Goal: Task Accomplishment & Management: Use online tool/utility

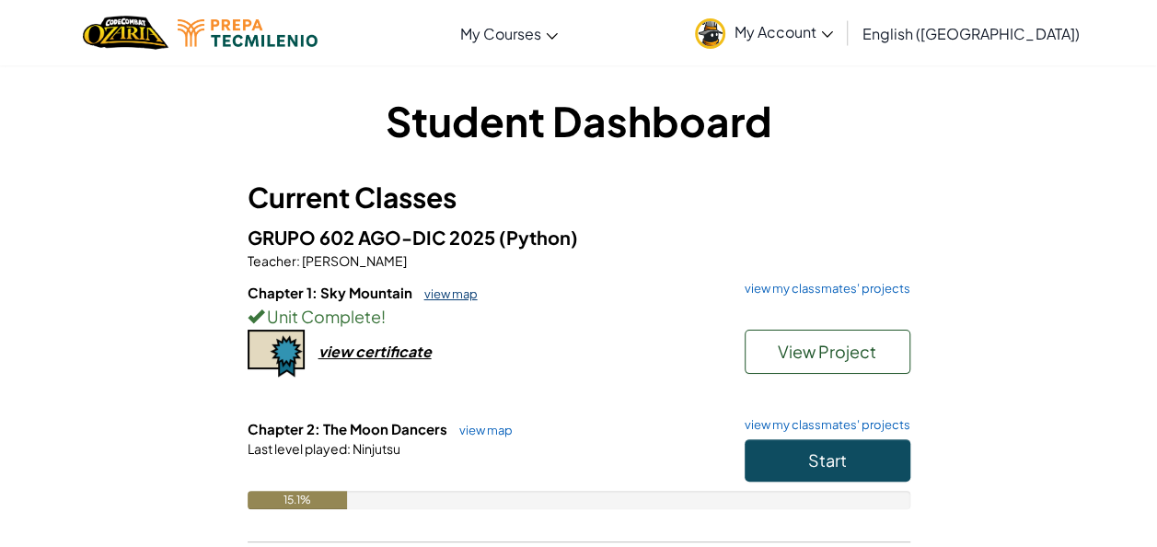
click at [429, 293] on link "view map" at bounding box center [446, 293] width 63 height 15
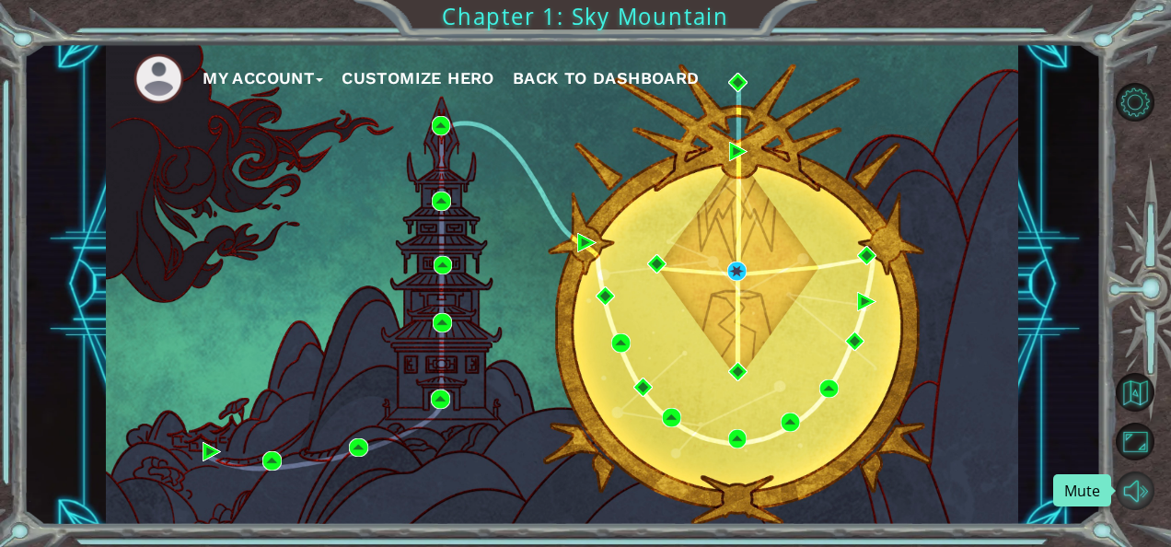
click at [1130, 482] on button "Mute" at bounding box center [1135, 490] width 39 height 39
click at [791, 353] on div "My Account Customize Hero Back to Dashboard" at bounding box center [562, 284] width 912 height 481
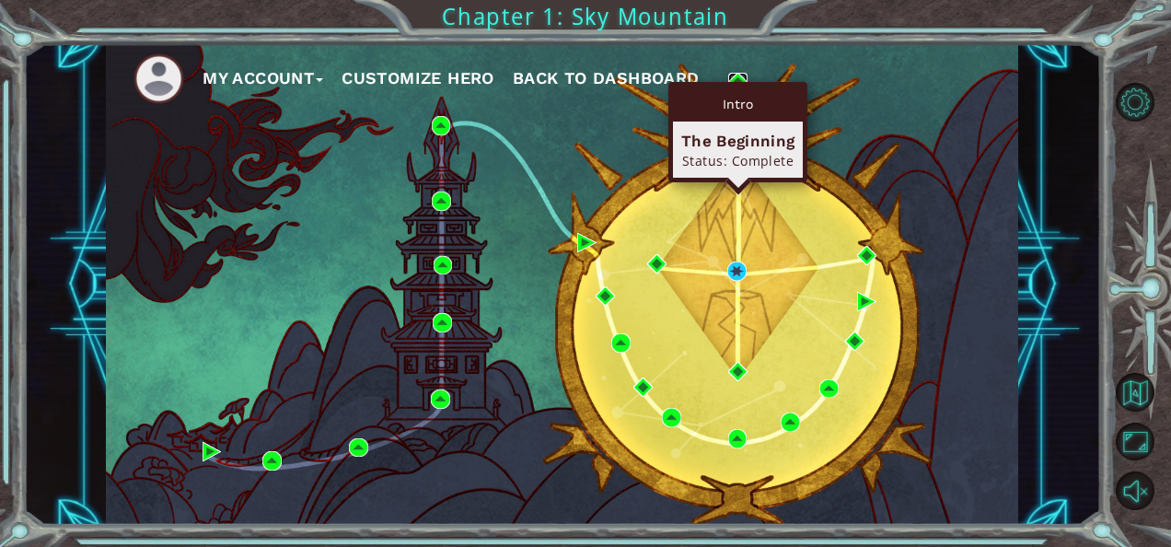
click at [736, 80] on img at bounding box center [737, 82] width 19 height 19
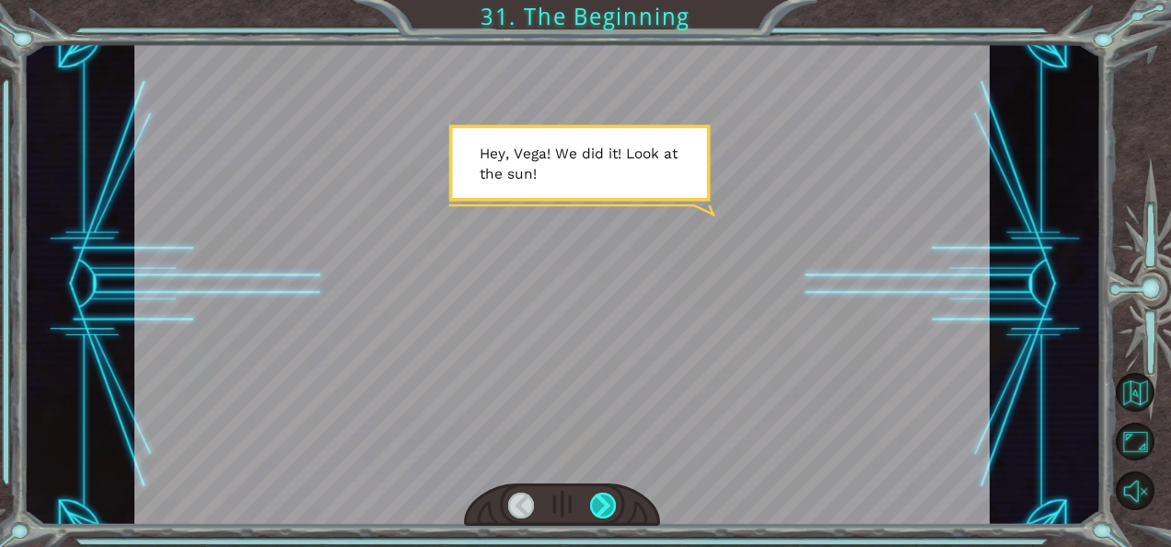
click at [608, 501] on div at bounding box center [603, 505] width 26 height 26
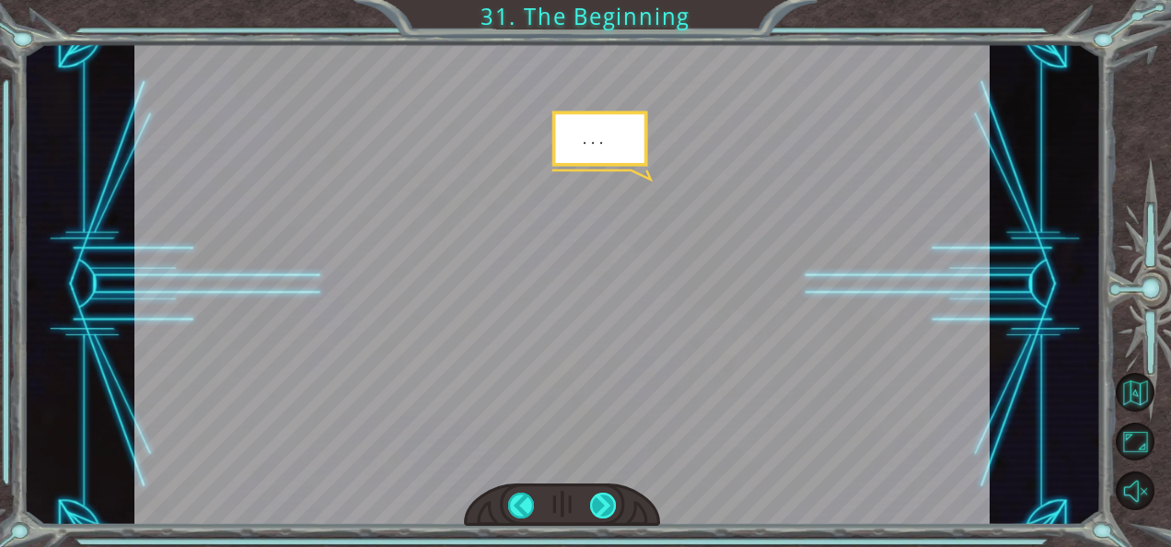
click at [608, 501] on div at bounding box center [603, 505] width 26 height 26
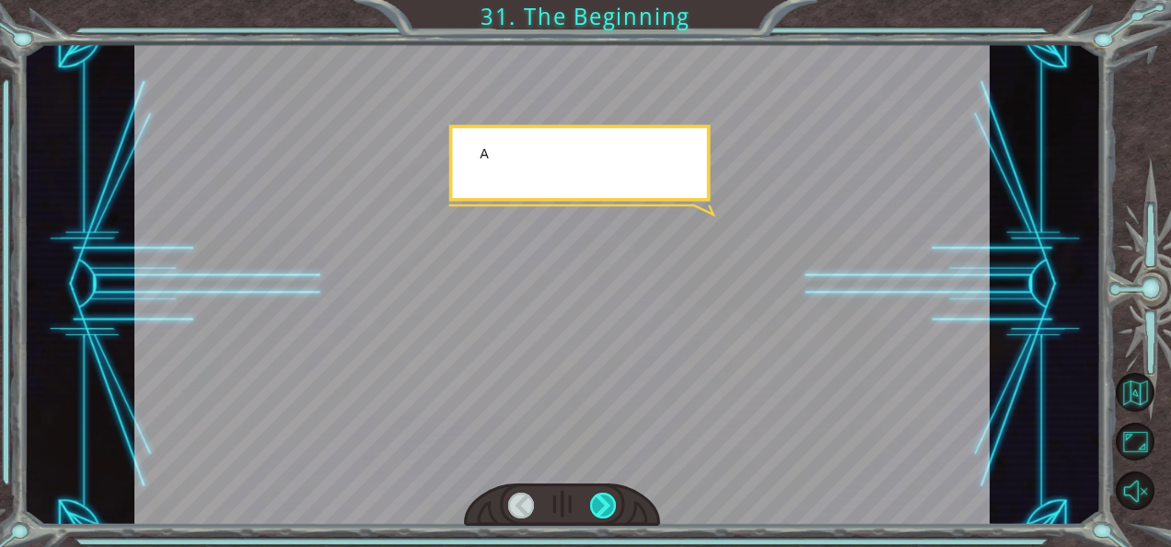
click at [608, 501] on div at bounding box center [603, 505] width 26 height 26
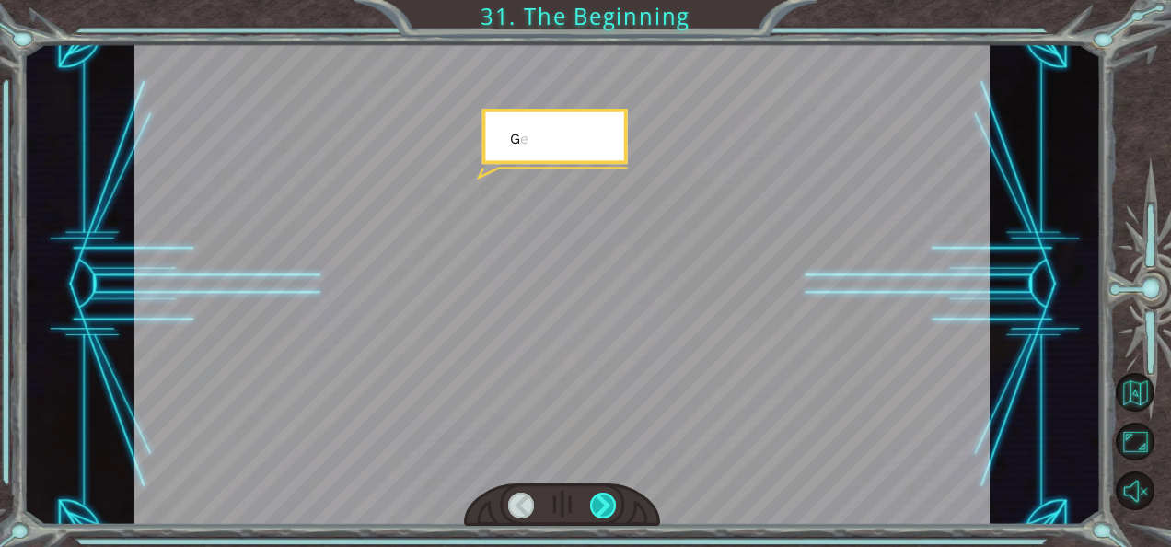
click at [608, 501] on div at bounding box center [603, 505] width 26 height 26
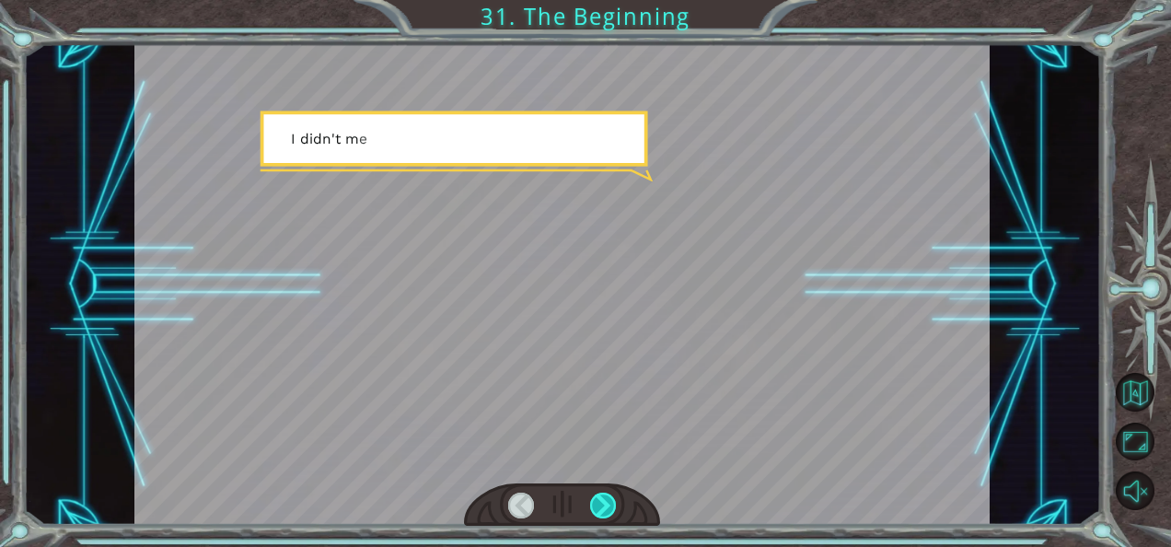
click at [608, 501] on div at bounding box center [603, 505] width 26 height 26
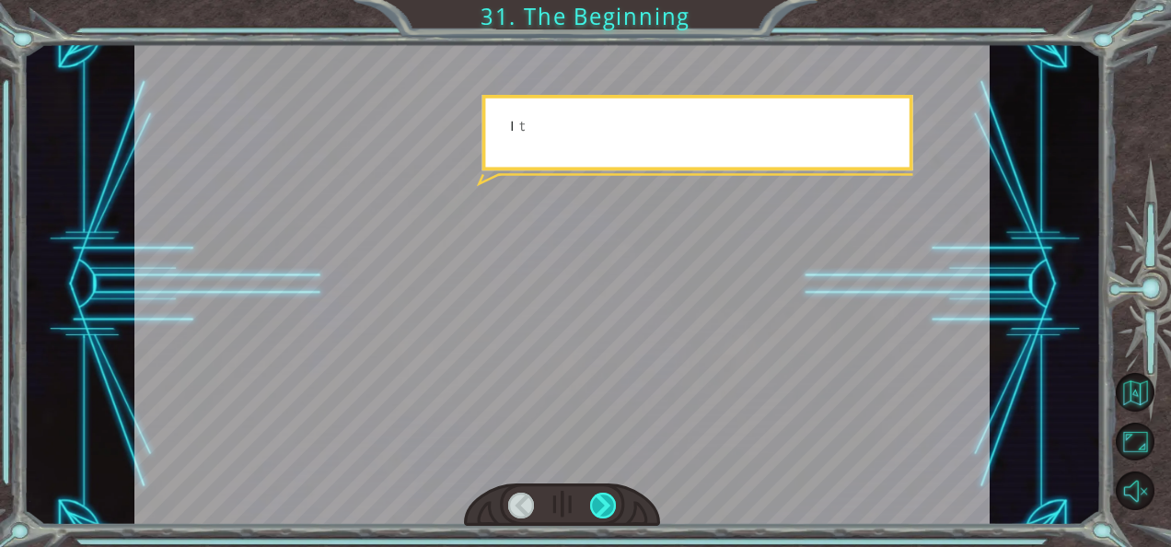
click at [608, 501] on div at bounding box center [603, 505] width 26 height 26
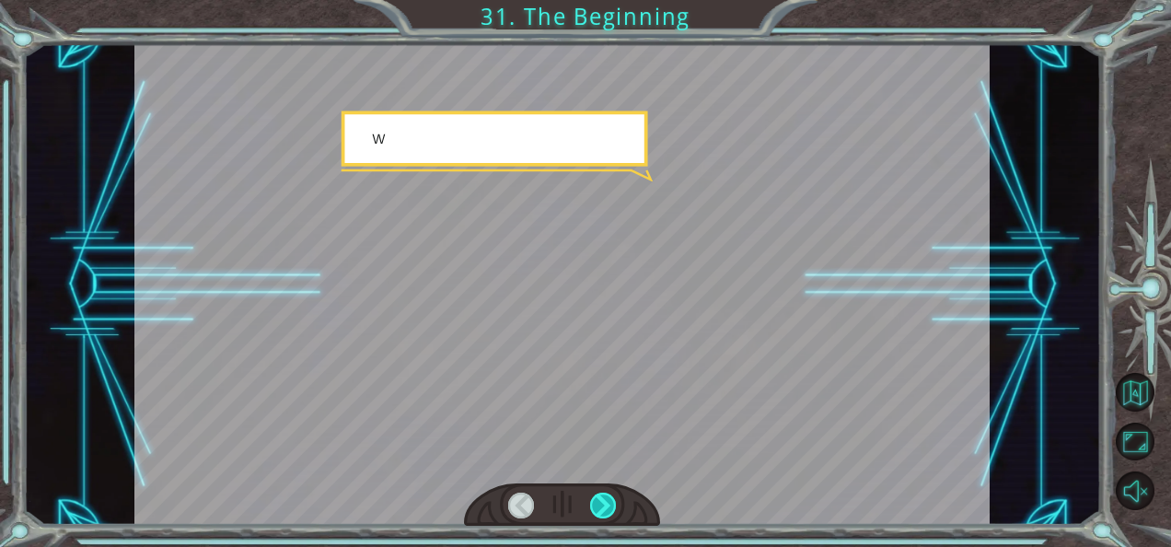
click at [608, 501] on div at bounding box center [603, 505] width 26 height 26
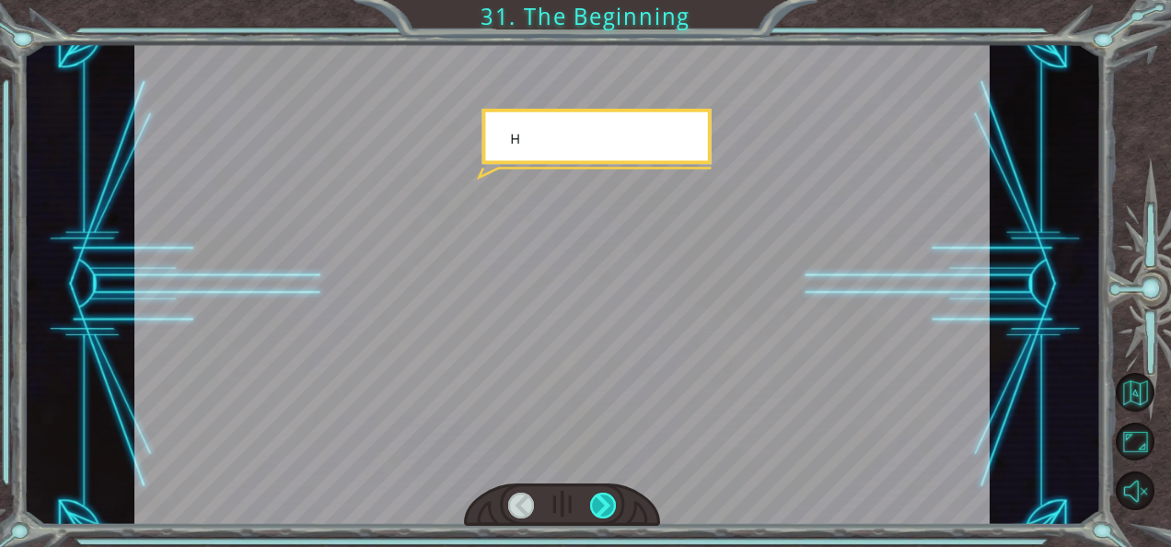
click at [608, 501] on div at bounding box center [603, 505] width 26 height 26
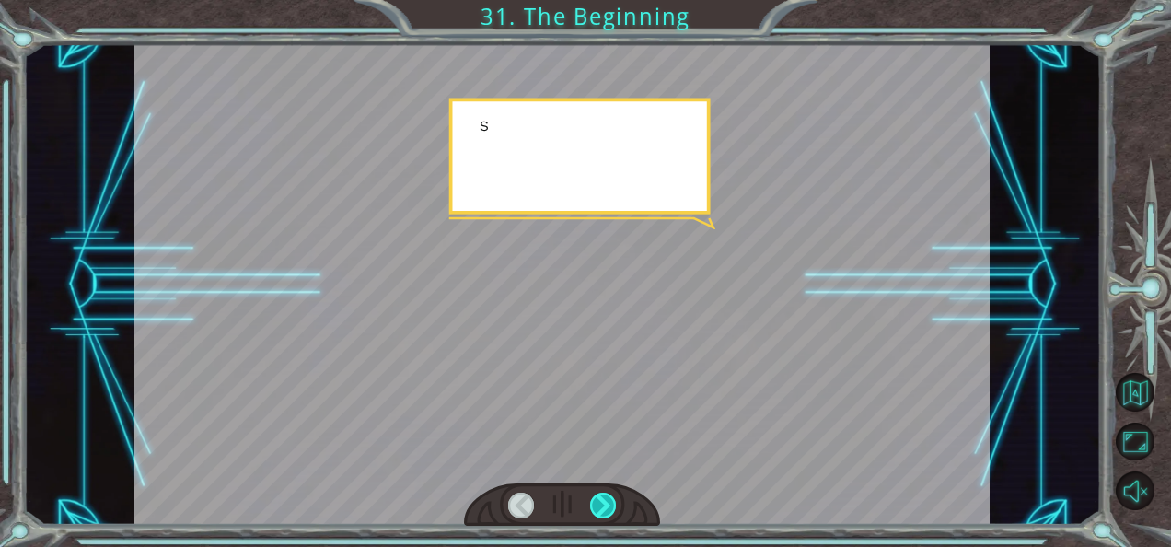
click at [608, 501] on div at bounding box center [603, 505] width 26 height 26
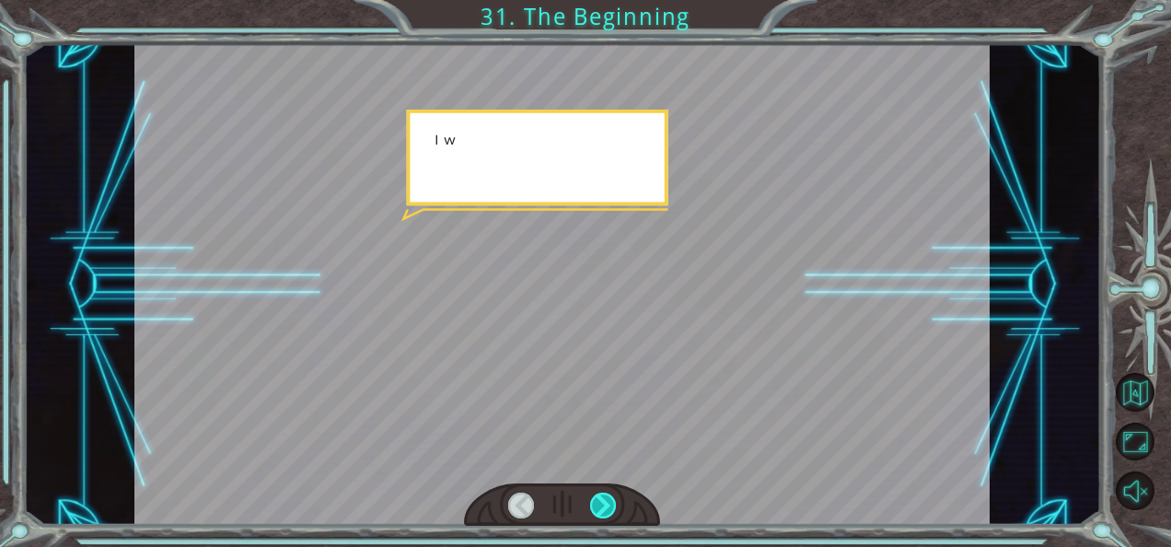
click at [608, 501] on div at bounding box center [603, 505] width 26 height 26
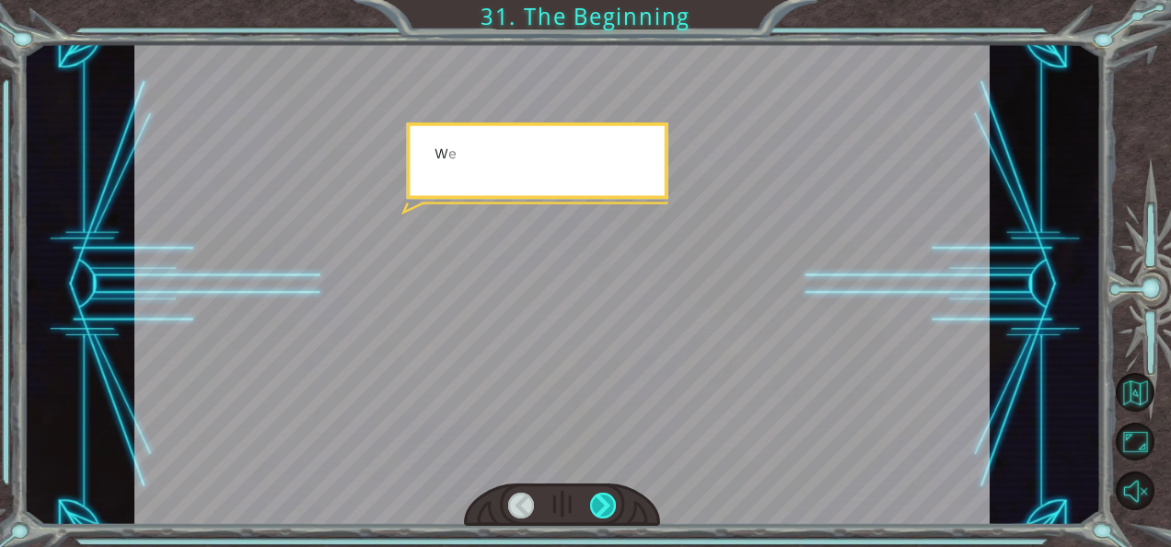
click at [608, 501] on div at bounding box center [603, 505] width 26 height 26
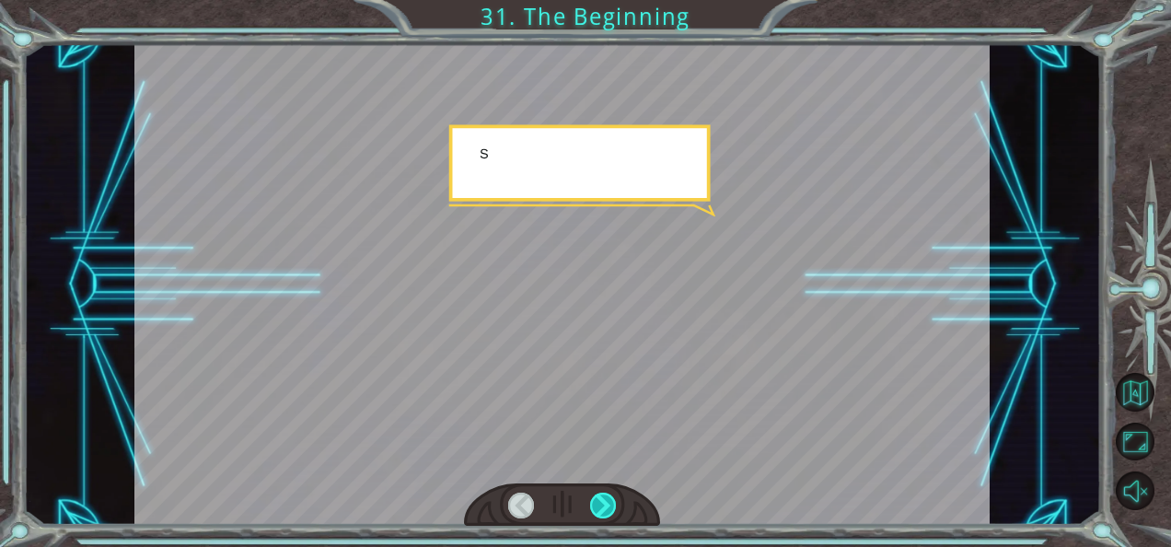
click at [608, 501] on div at bounding box center [603, 505] width 26 height 26
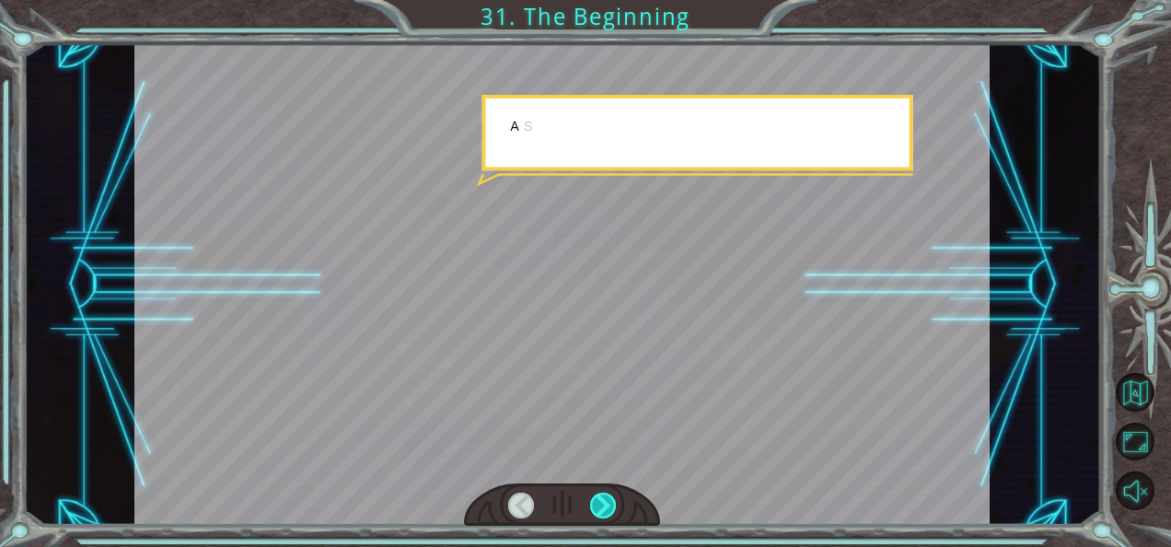
click at [608, 501] on div at bounding box center [603, 505] width 26 height 26
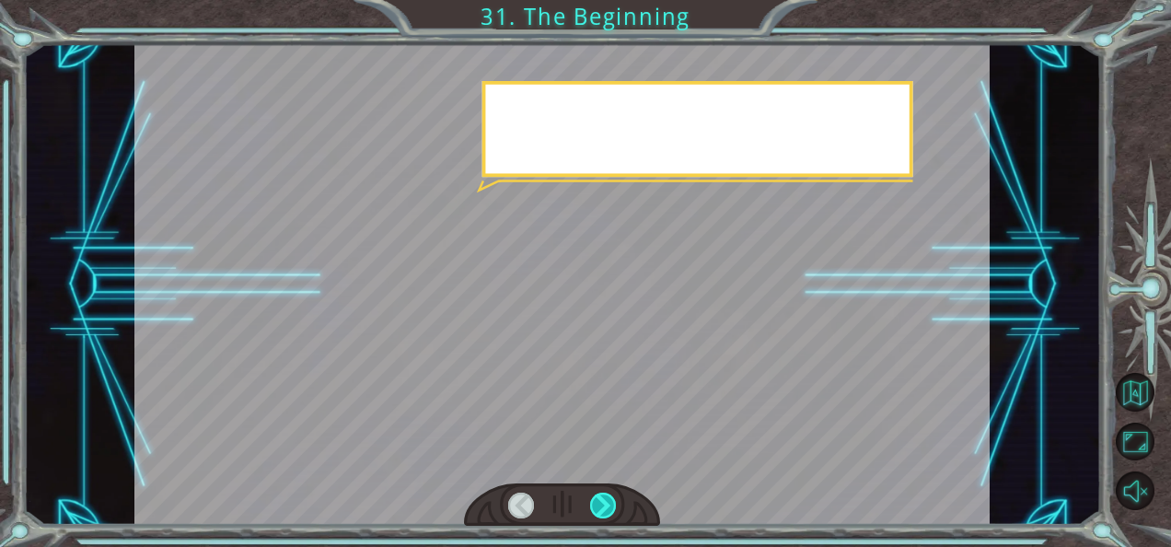
click at [608, 501] on div at bounding box center [603, 505] width 26 height 26
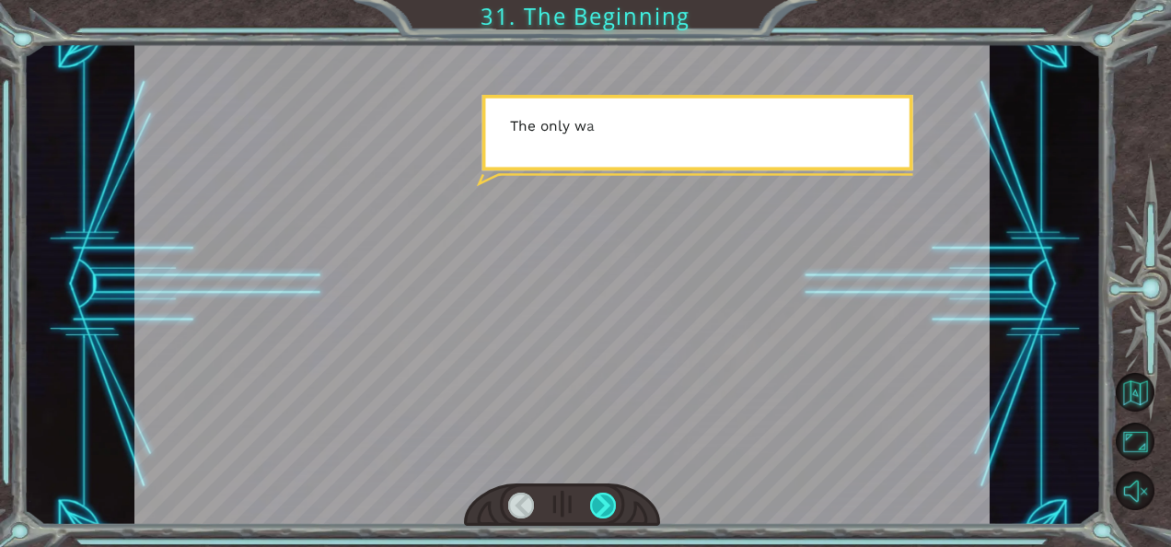
click at [608, 501] on div at bounding box center [603, 505] width 26 height 26
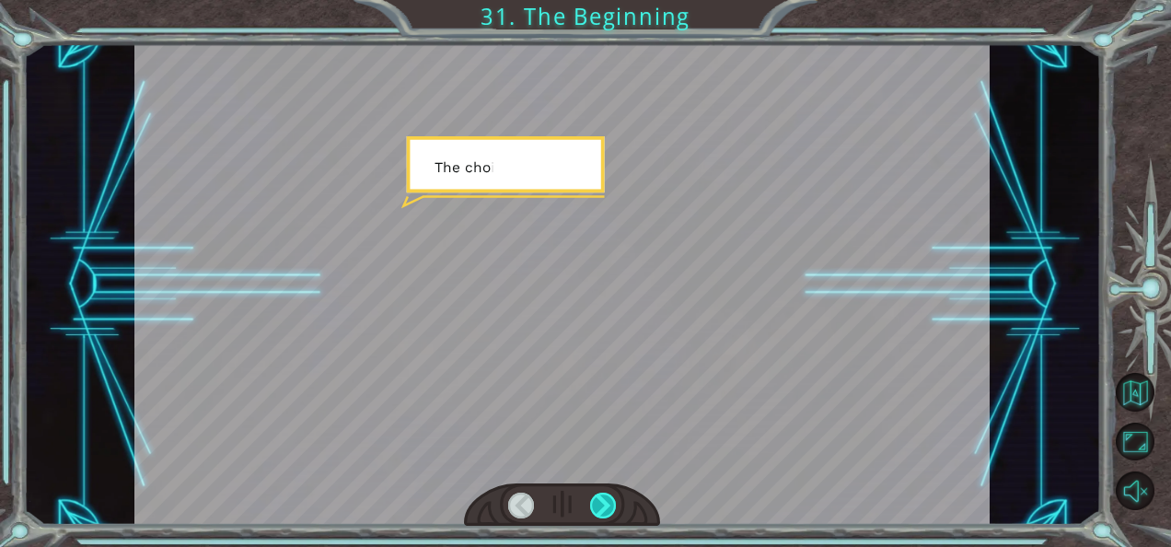
click at [608, 501] on div at bounding box center [603, 505] width 26 height 26
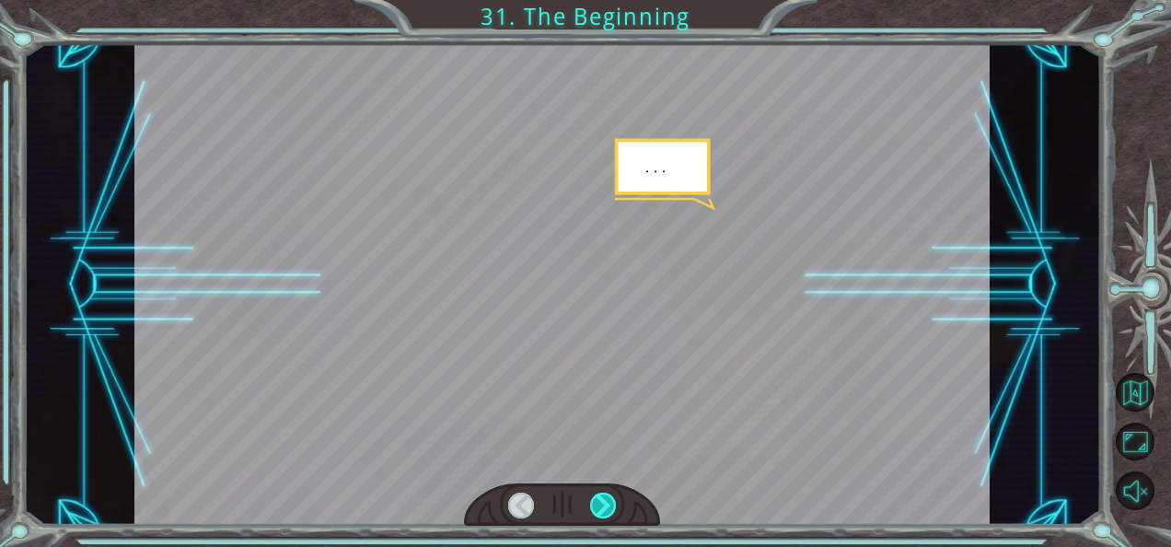
click at [608, 501] on div at bounding box center [603, 505] width 26 height 26
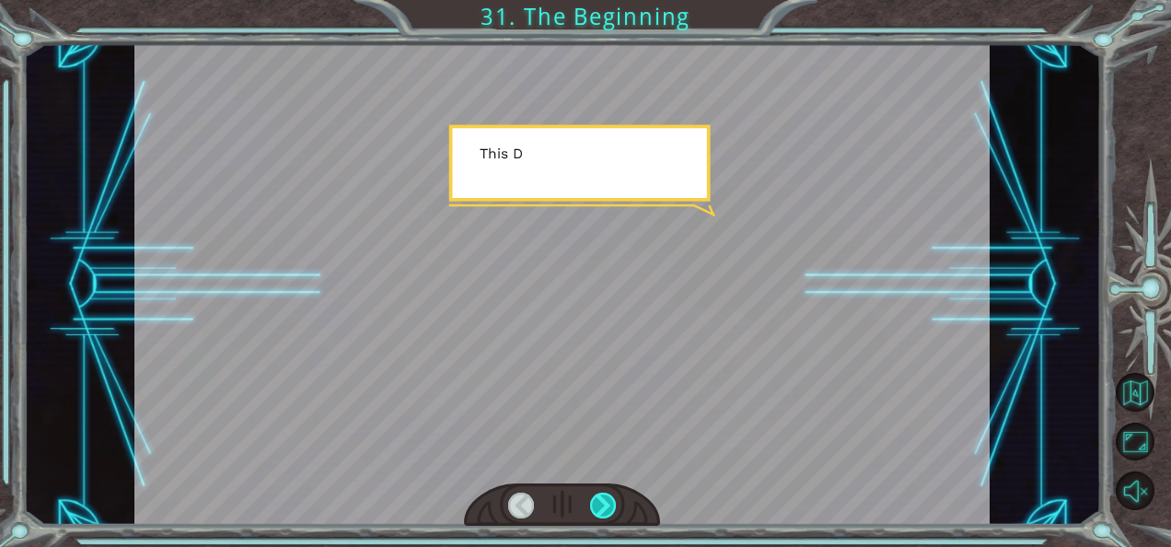
click at [608, 501] on div at bounding box center [603, 505] width 26 height 26
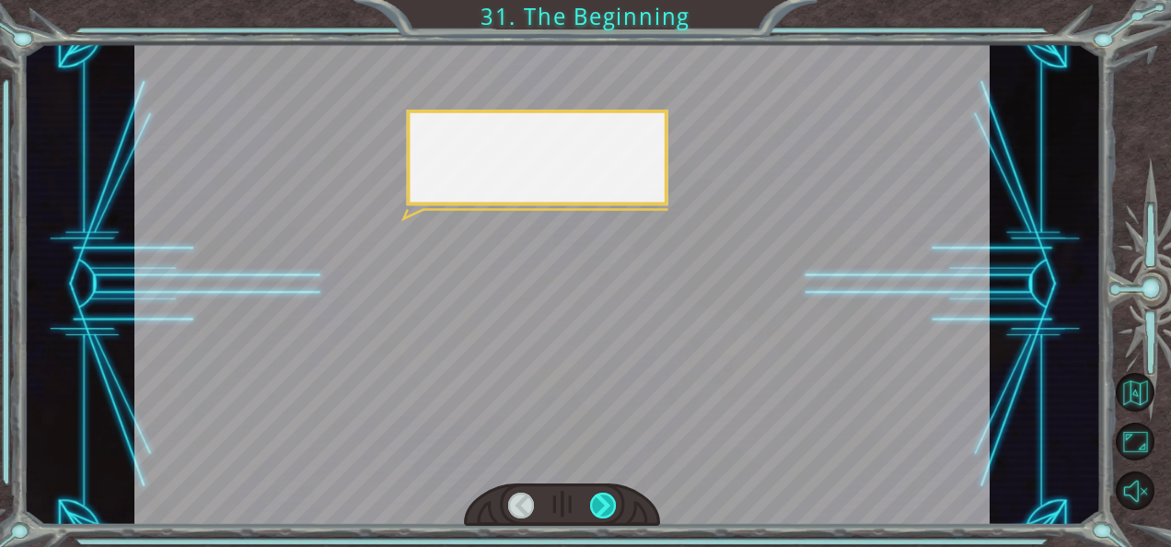
click at [608, 501] on div at bounding box center [603, 505] width 26 height 26
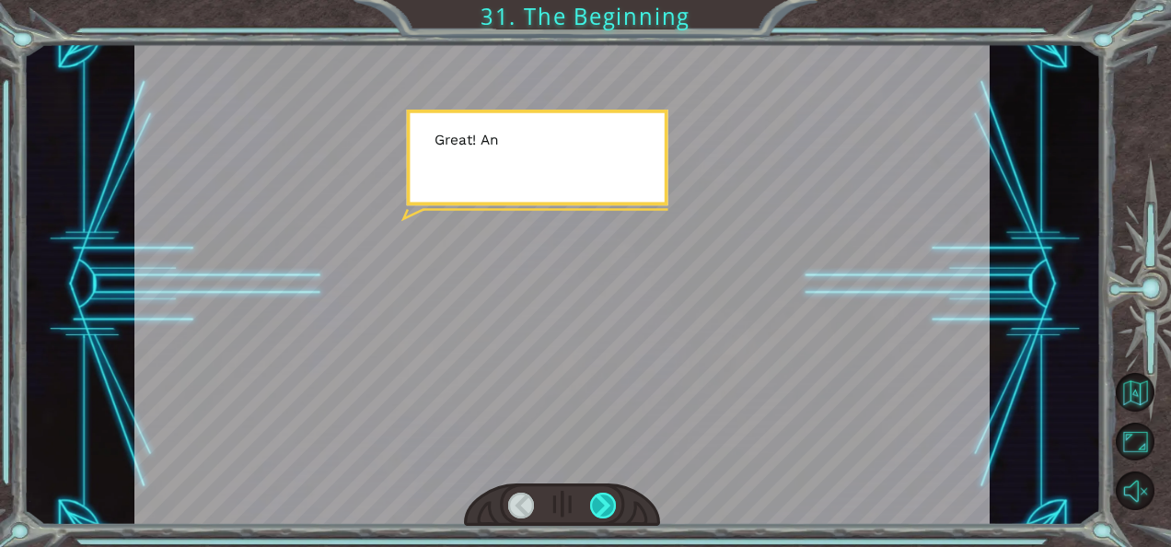
click at [608, 501] on div at bounding box center [603, 505] width 26 height 26
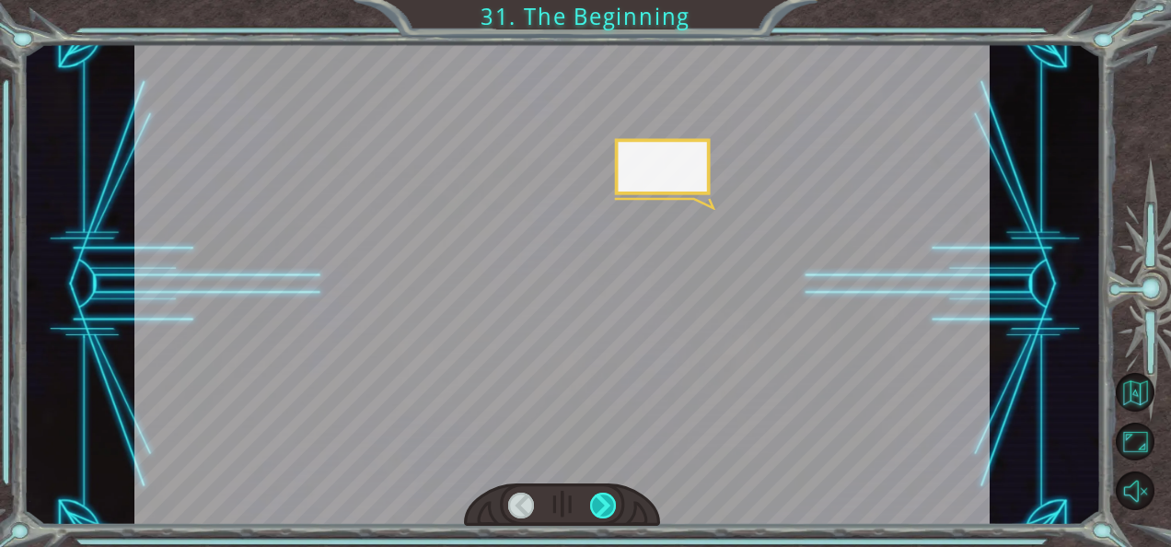
click at [608, 501] on div at bounding box center [603, 505] width 26 height 26
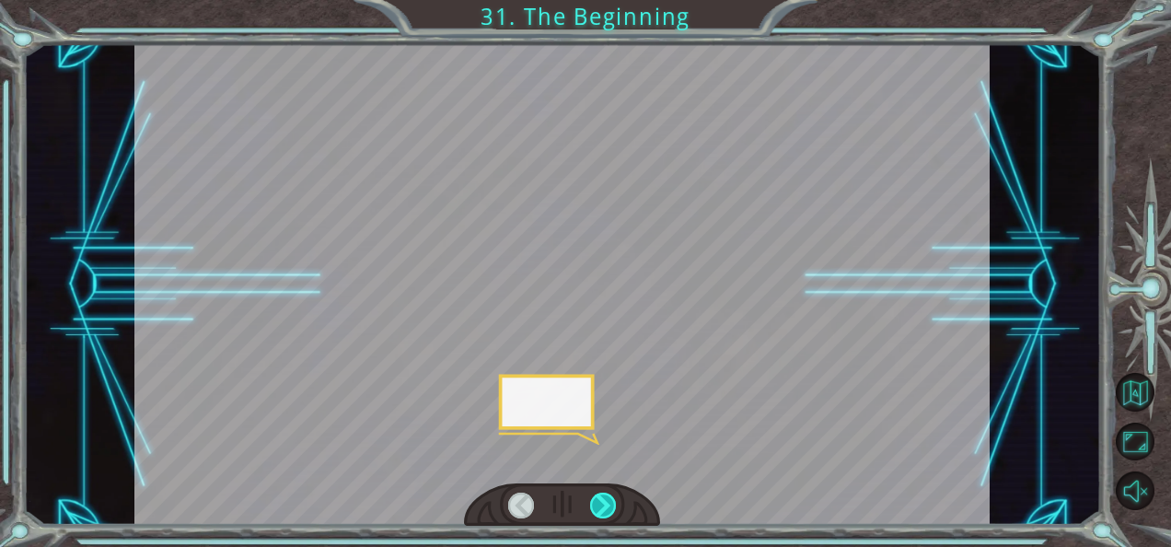
click at [608, 501] on div at bounding box center [603, 505] width 26 height 26
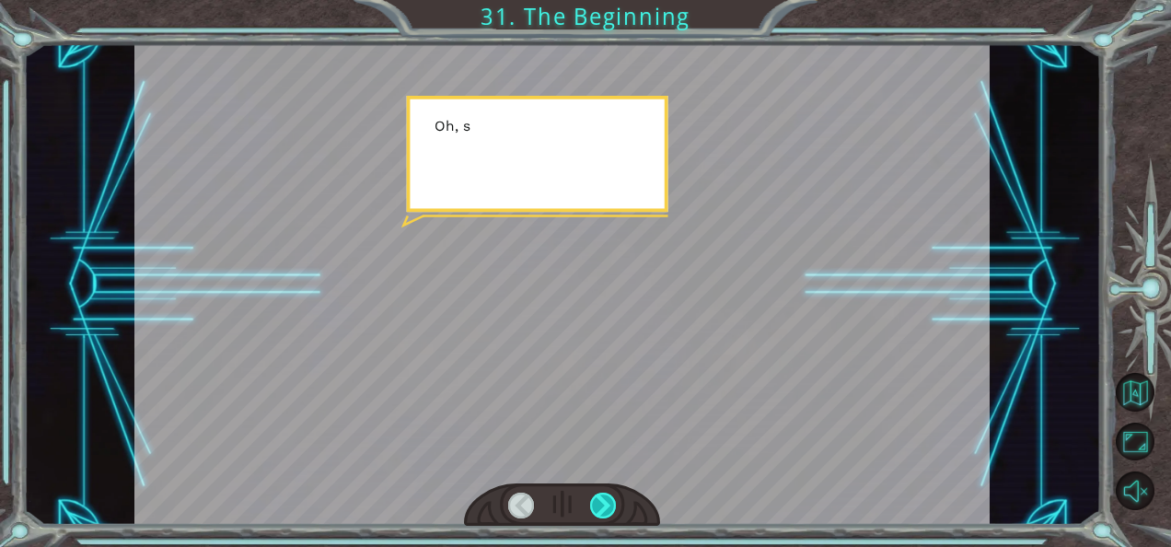
click at [608, 501] on div at bounding box center [603, 505] width 26 height 26
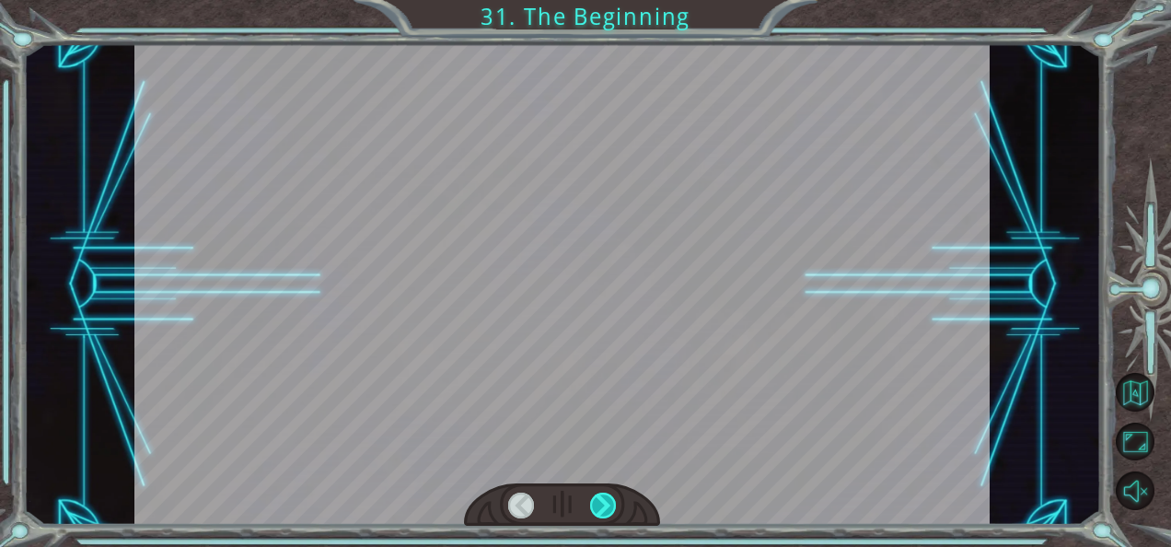
click at [608, 501] on div at bounding box center [603, 505] width 26 height 26
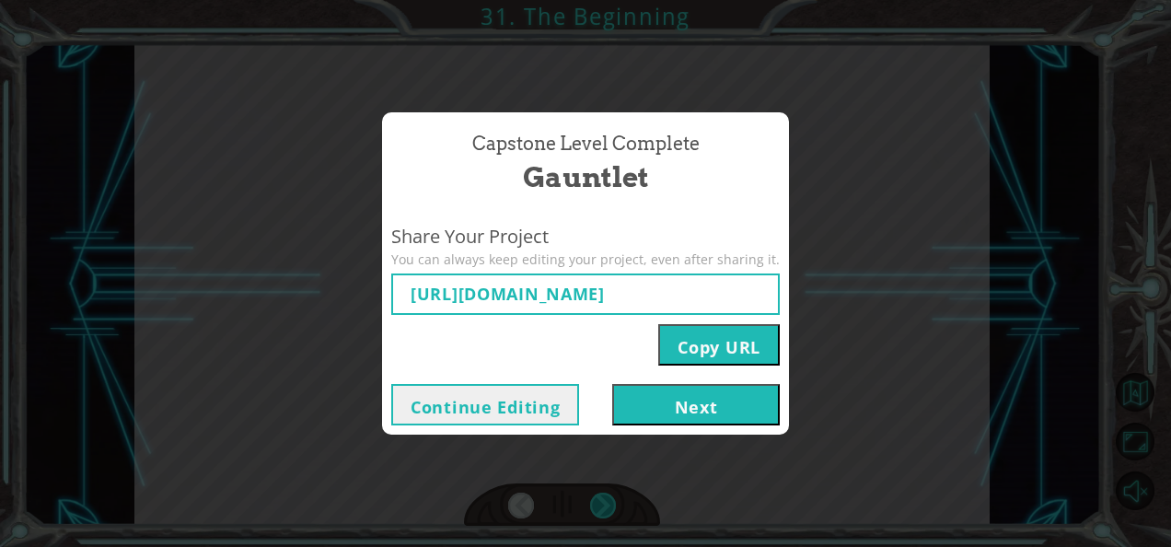
type input "[URL][DOMAIN_NAME]"
click at [654, 398] on button "Next" at bounding box center [696, 404] width 168 height 41
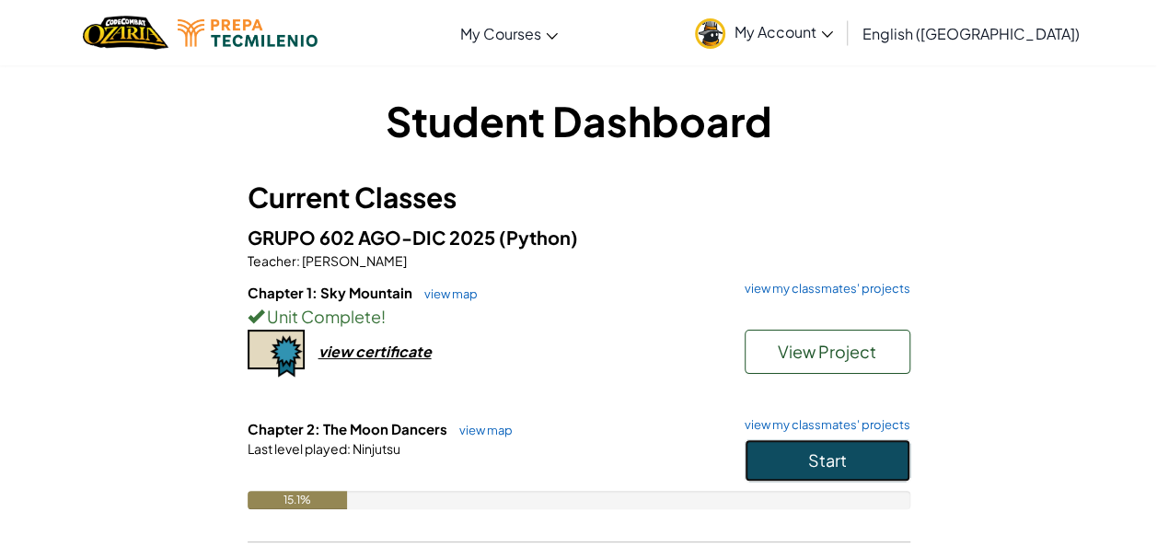
click at [808, 455] on span "Start" at bounding box center [827, 459] width 39 height 21
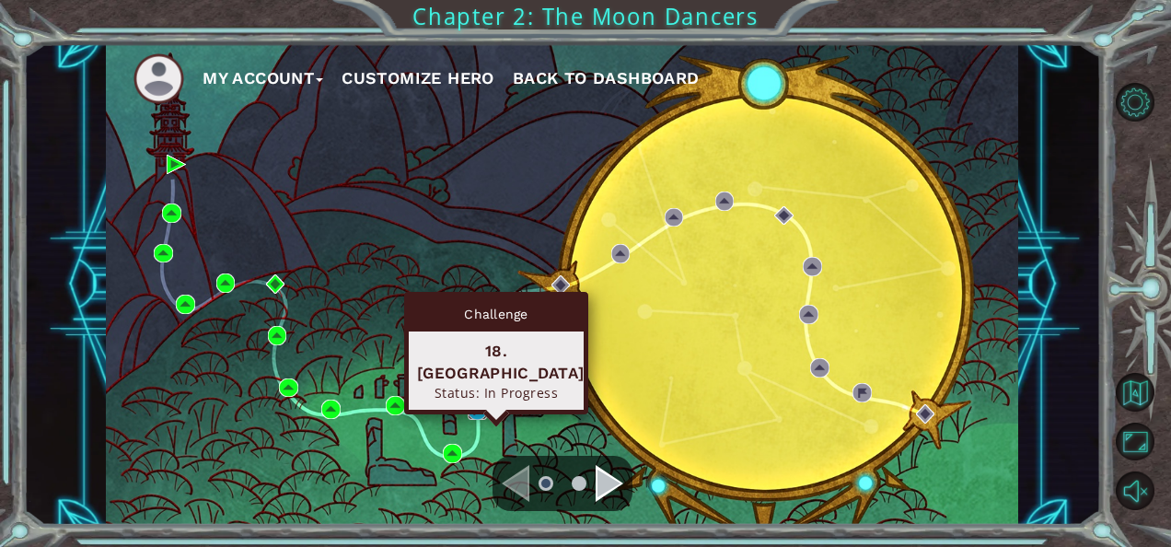
click at [474, 414] on img at bounding box center [477, 409] width 19 height 19
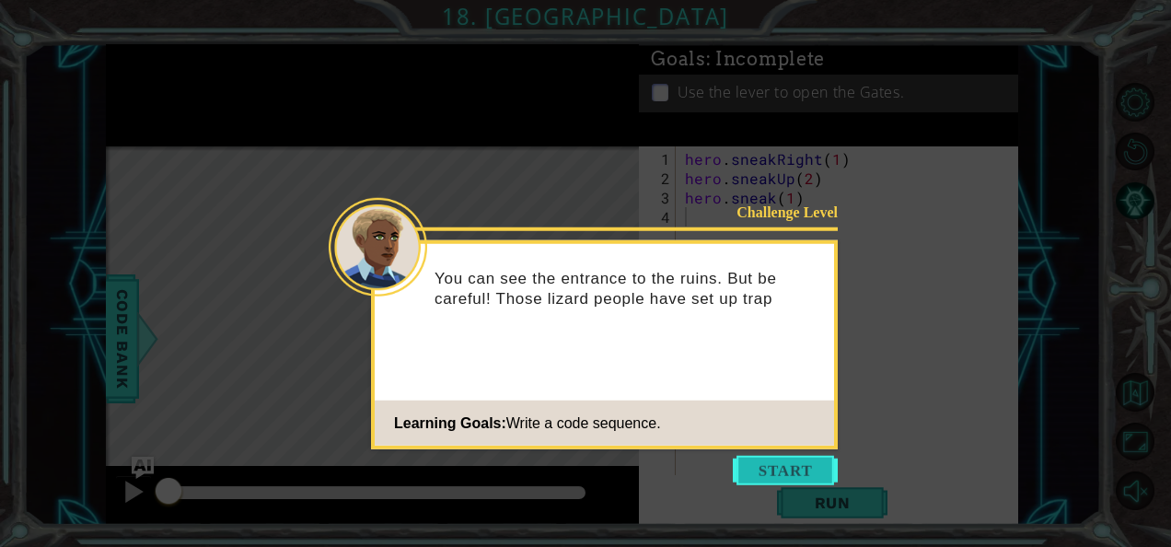
click at [780, 481] on button "Start" at bounding box center [785, 470] width 105 height 29
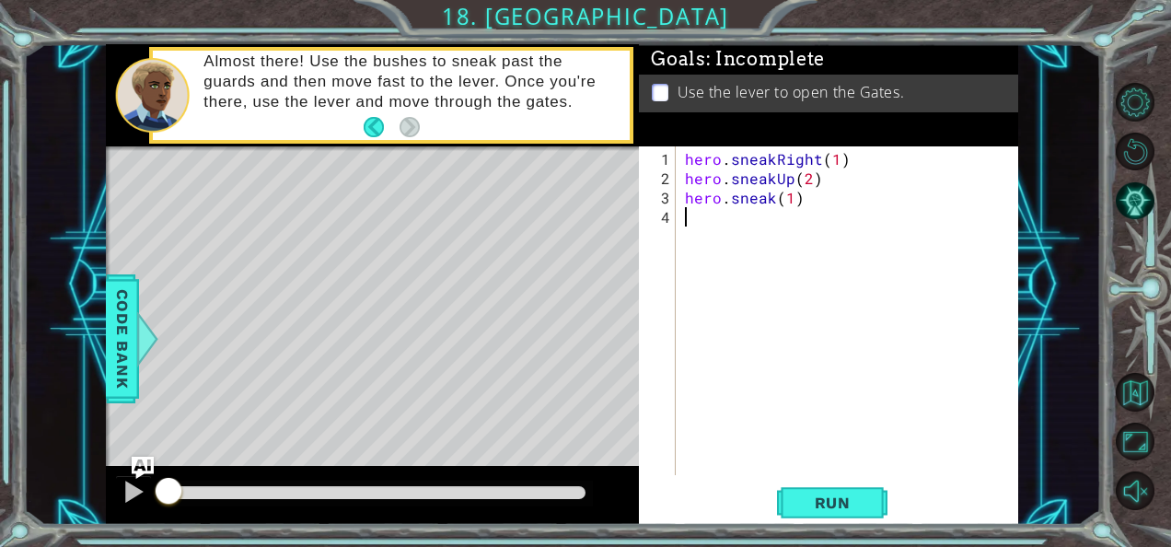
click at [771, 204] on div "hero . sneakRight ( 1 ) hero . sneakUp ( 2 ) hero . sneak ( 1 )" at bounding box center [852, 332] width 342 height 367
type textarea "hero.sneak(1)"
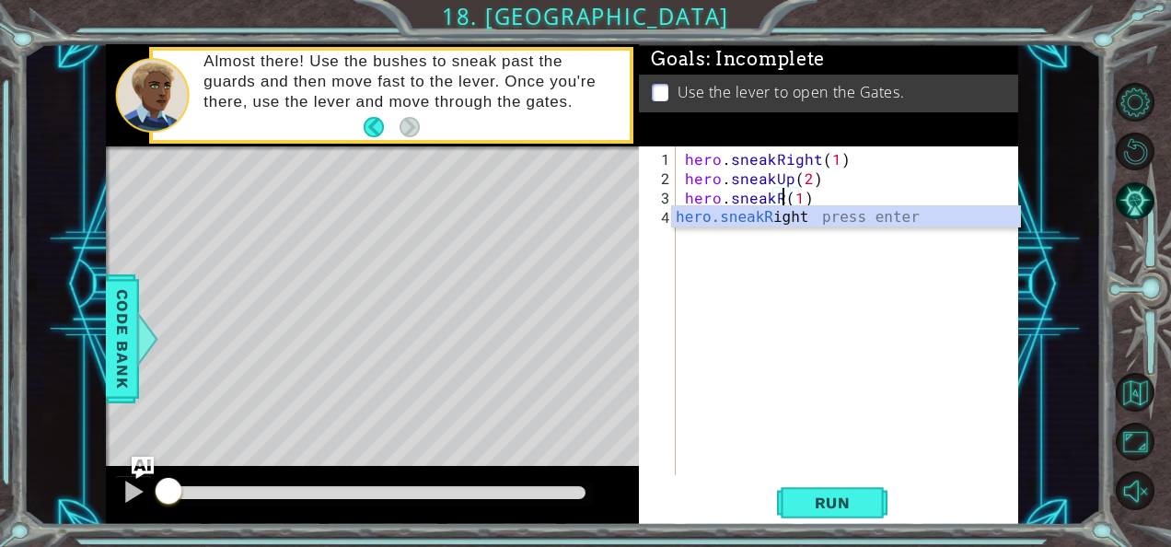
scroll to position [0, 6]
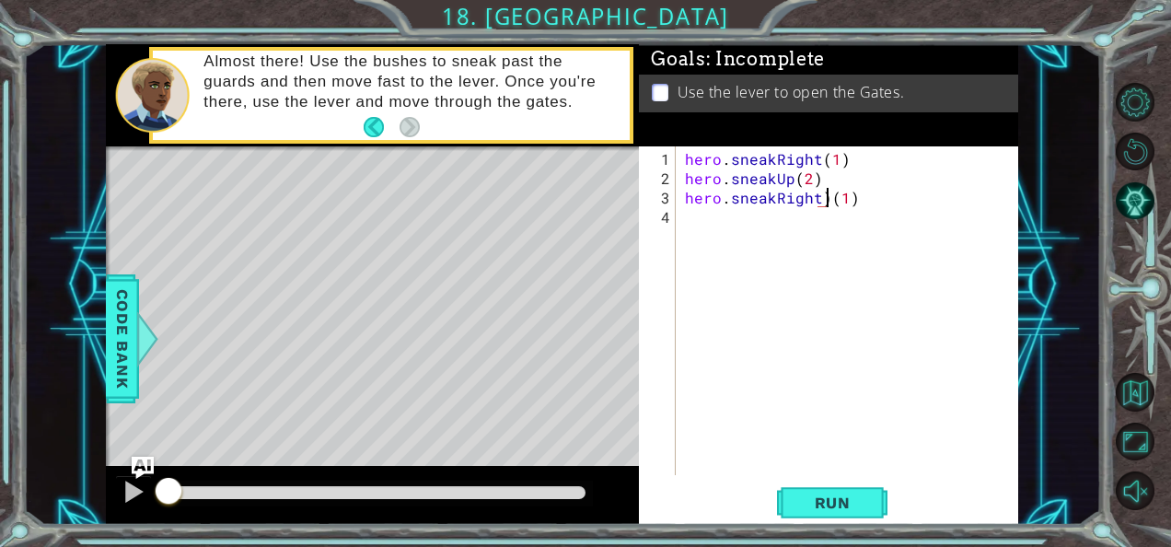
type textarea "hero.sneakRight(1)"
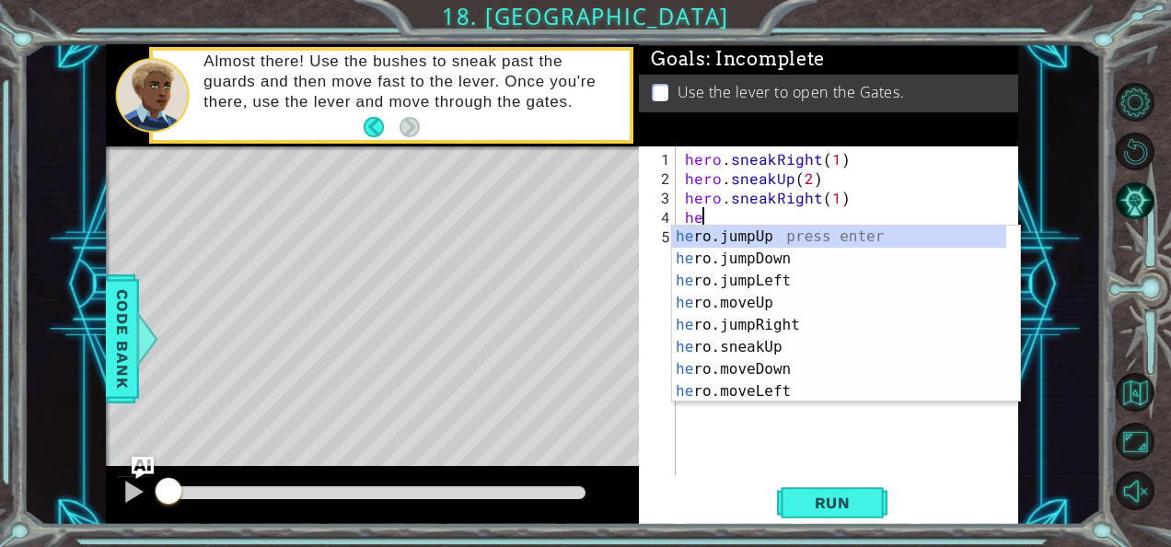
scroll to position [0, 0]
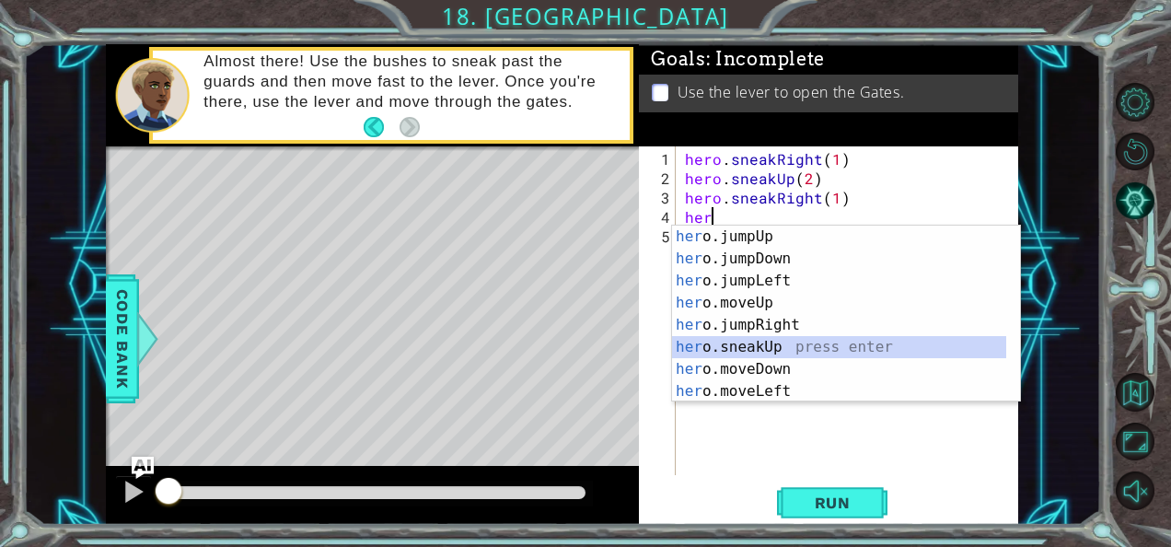
type textarea "hero.sneakUp(1)"
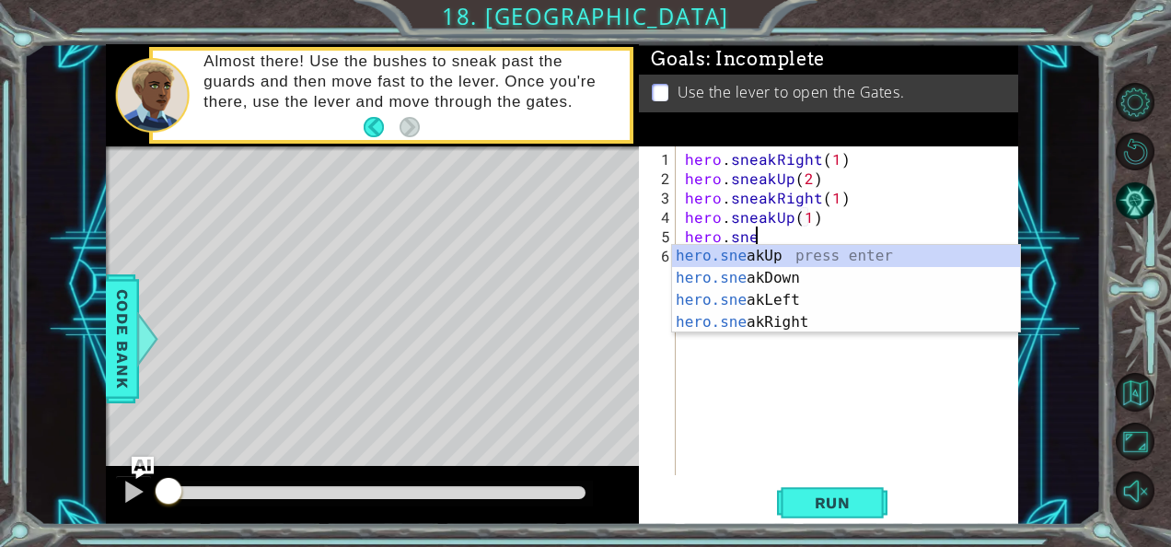
scroll to position [0, 4]
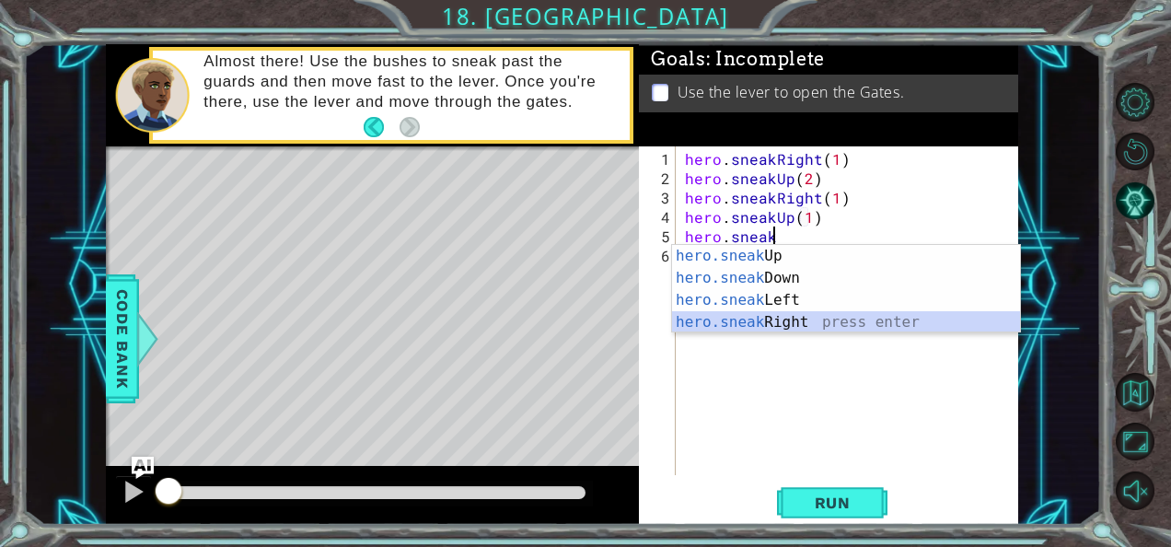
type textarea "hero.sneakRight(1)"
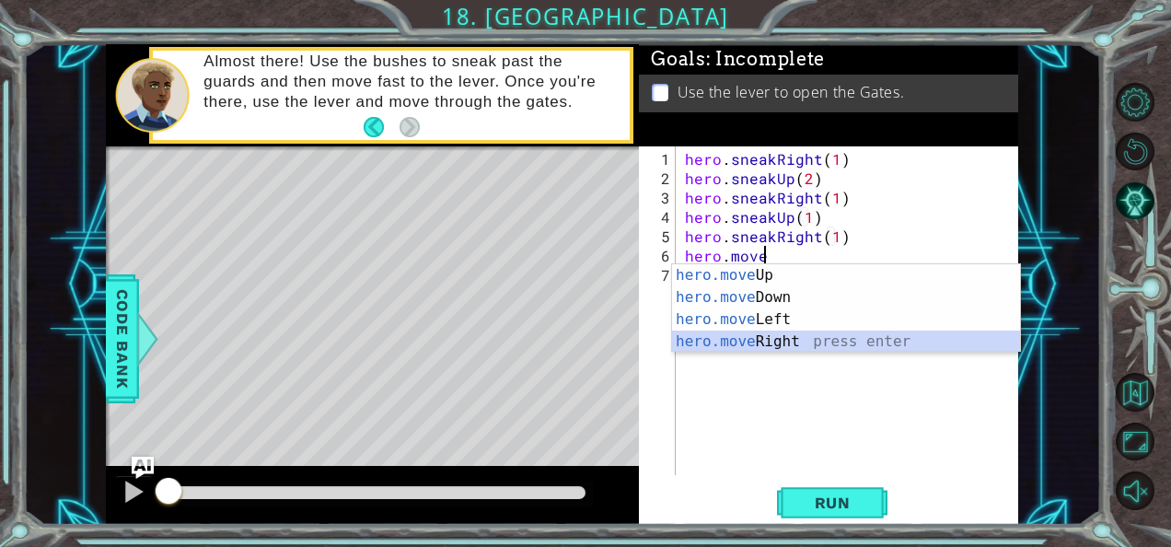
type textarea "hero.moveRight(1)"
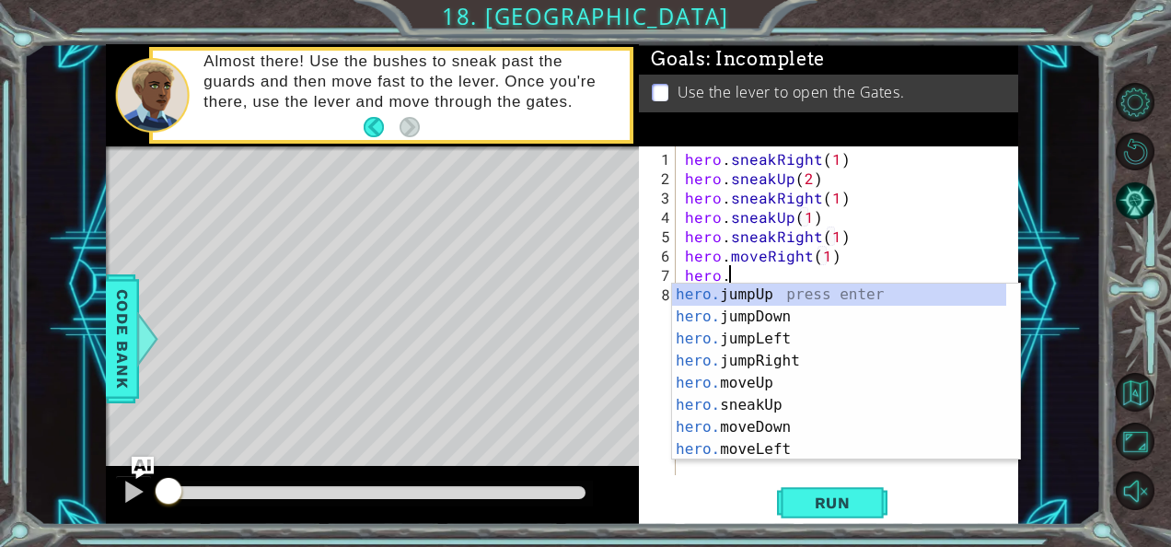
scroll to position [0, 2]
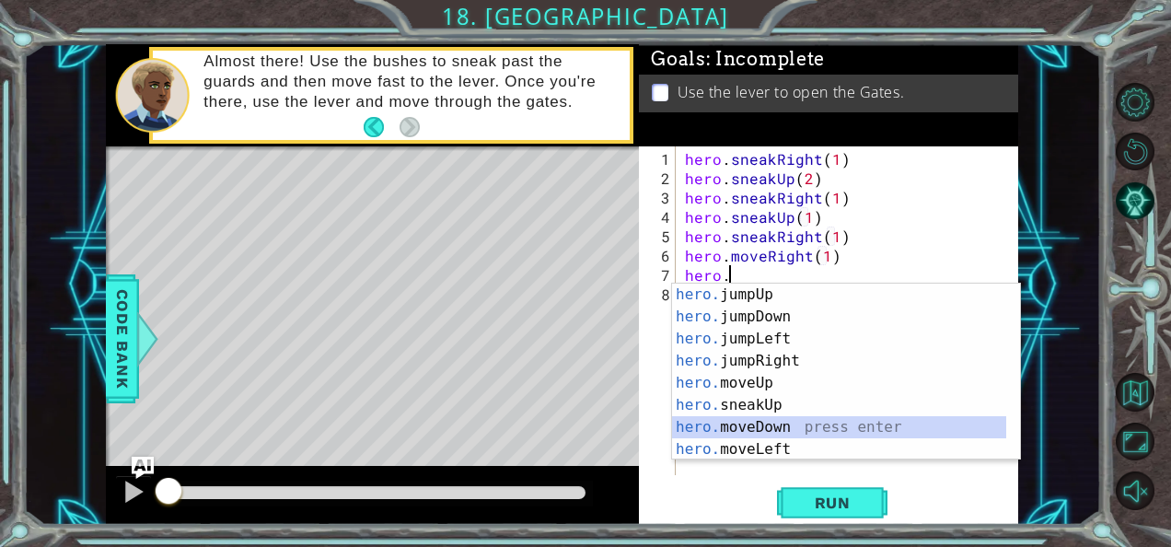
type textarea "hero.moveDown(1)"
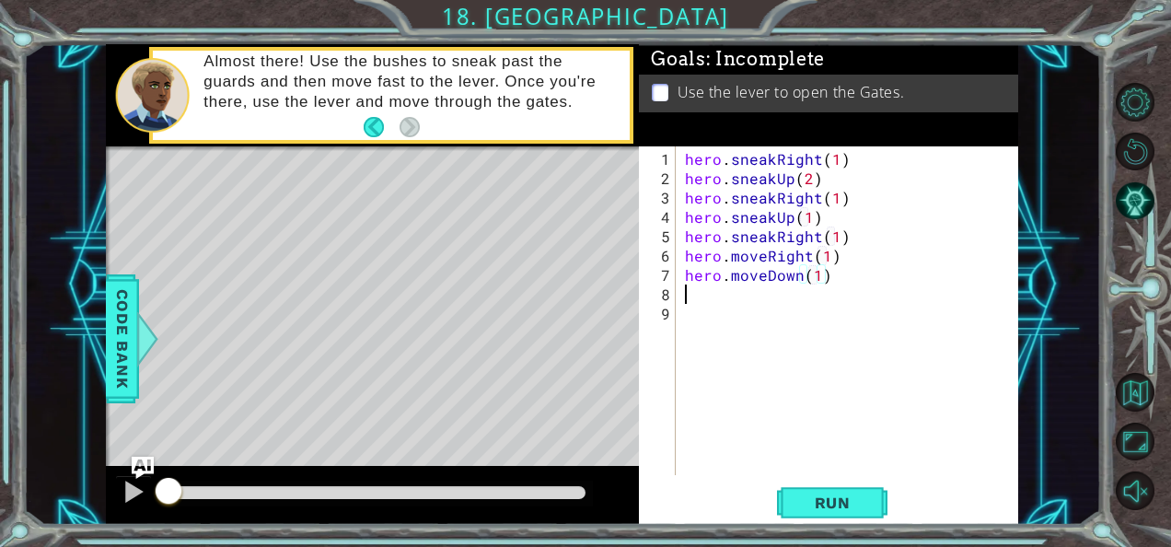
scroll to position [0, 0]
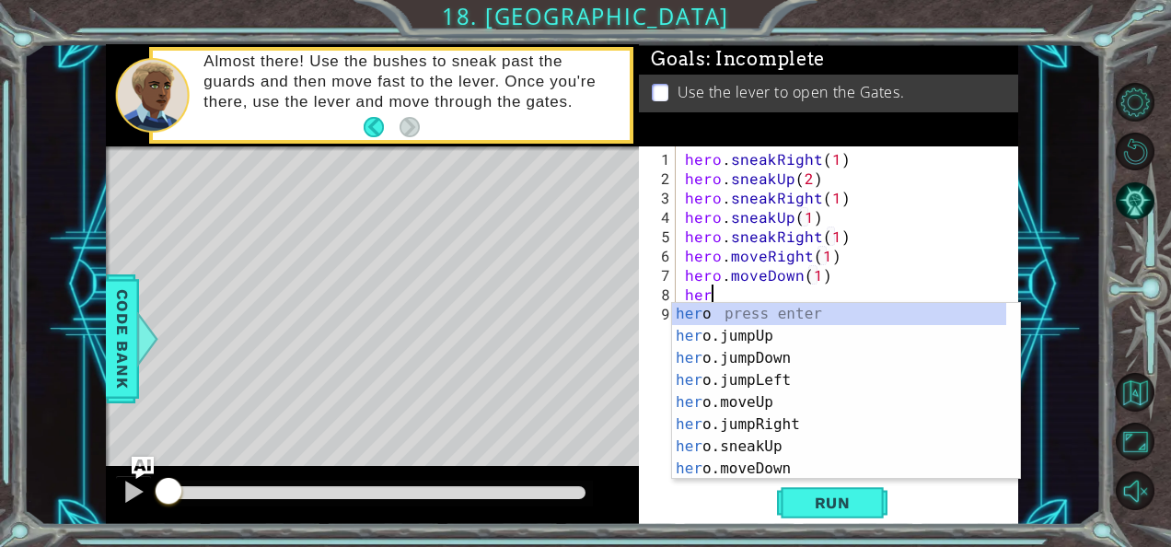
type textarea "her"
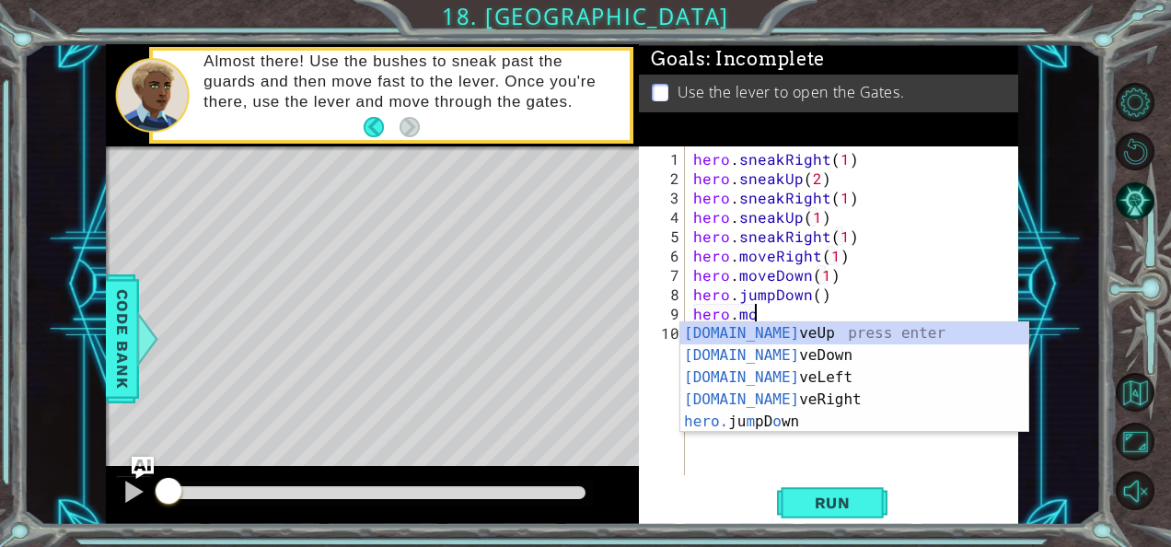
scroll to position [0, 3]
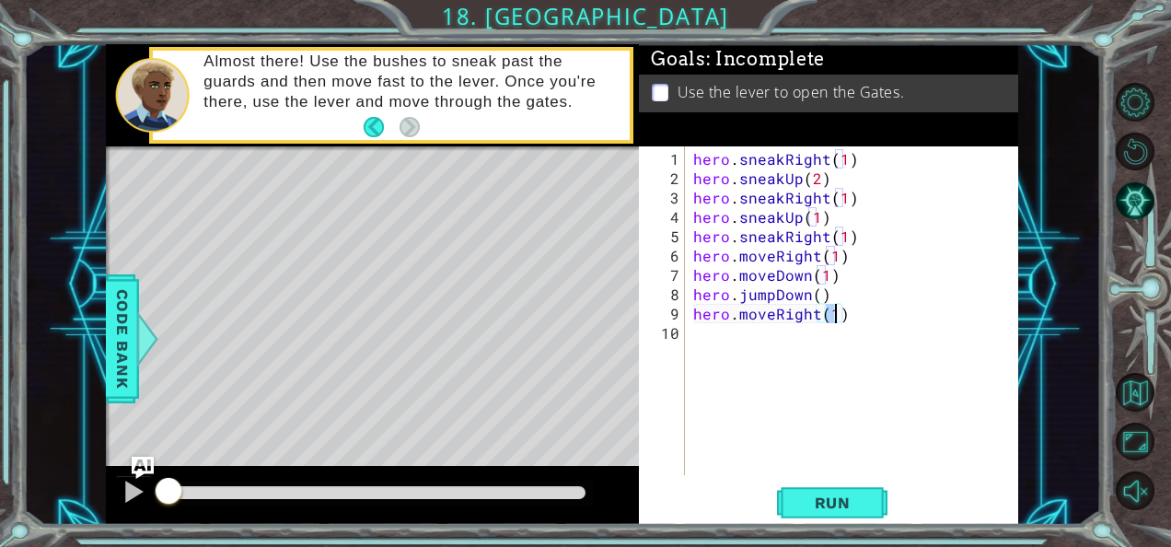
type textarea "hero.moveRight(2)"
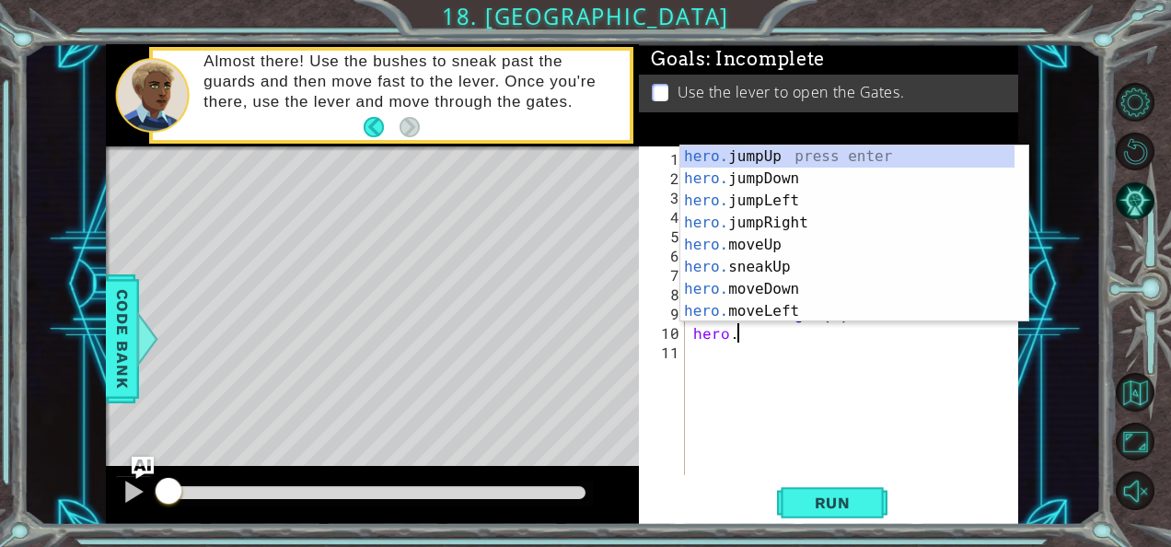
scroll to position [0, 2]
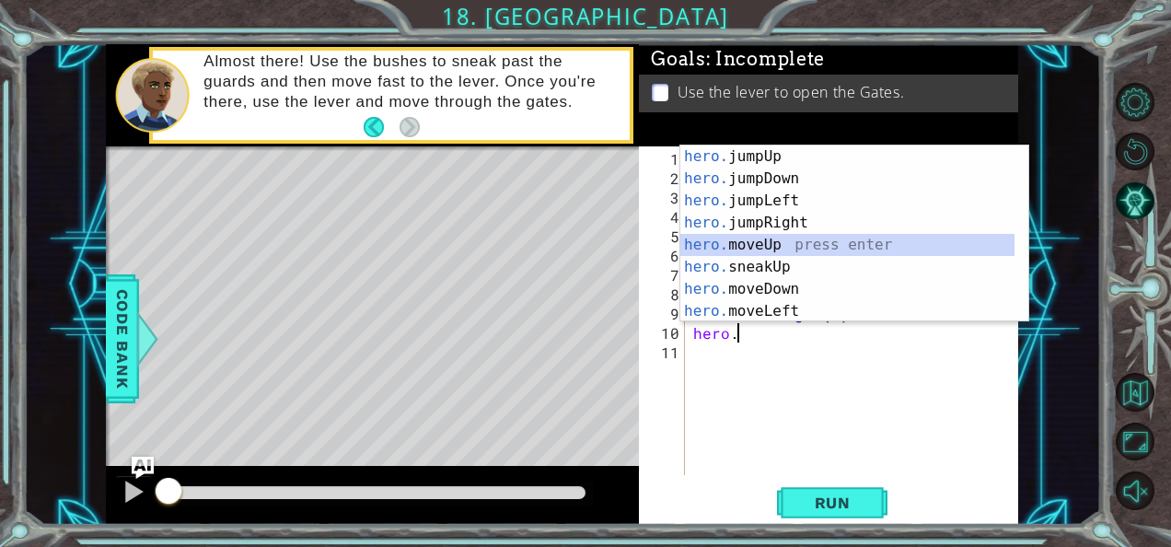
type textarea "hero.moveUp(1)"
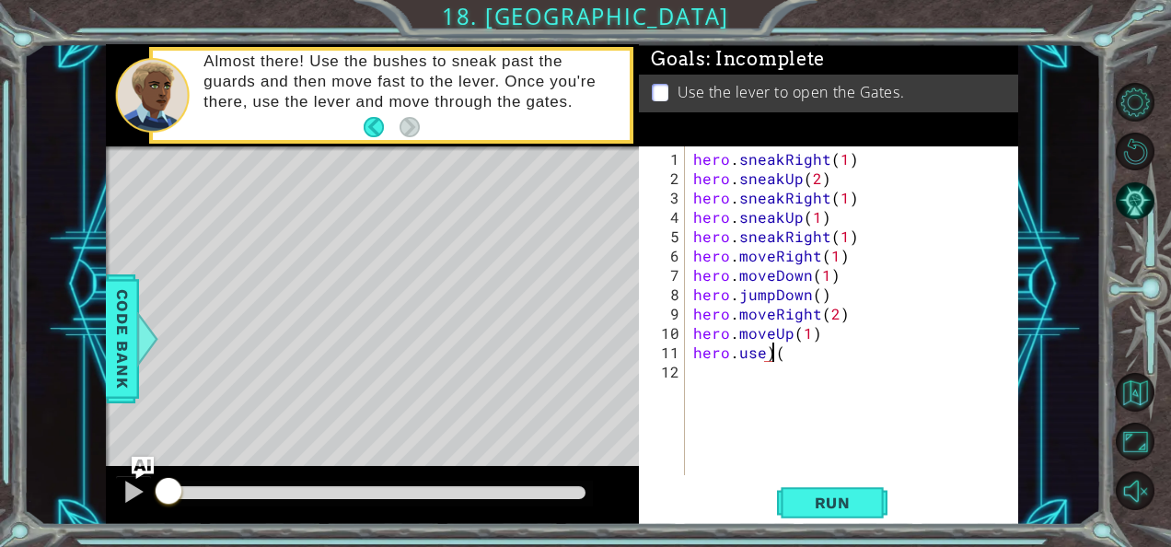
scroll to position [0, 4]
type textarea "hero.use("
click at [1040, 422] on div "1 ההההההההההההההההההההההההההההההההההההההההההההההההההההההההההההההההההההההההההההה…" at bounding box center [561, 284] width 1077 height 481
click at [849, 365] on div "hero . sneakRight ( 1 ) hero . sneakUp ( 2 ) hero . sneakRight ( 1 ) hero . sne…" at bounding box center [856, 332] width 334 height 367
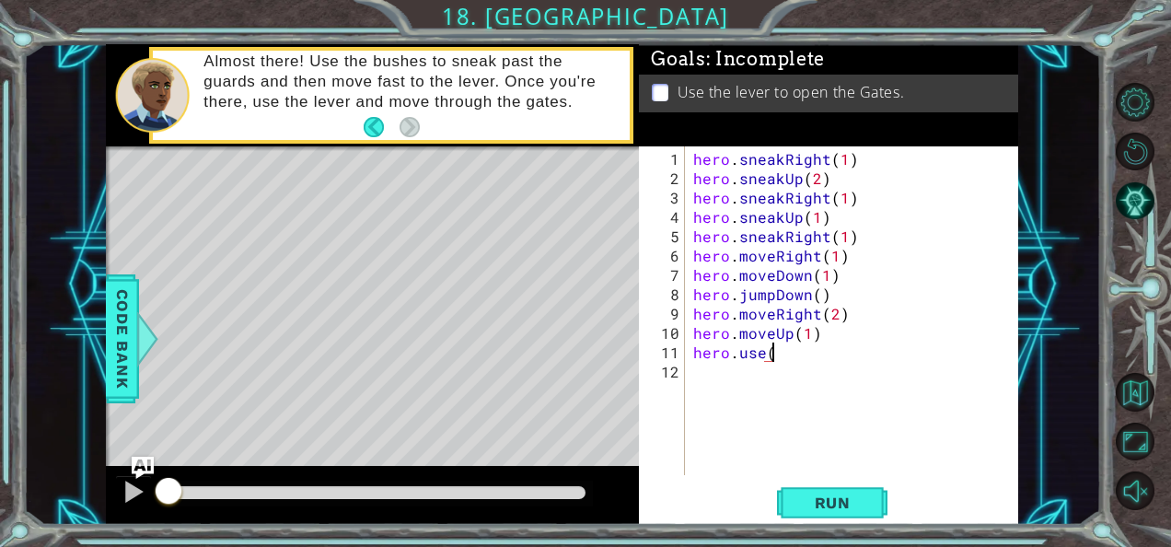
click at [827, 357] on div "hero . sneakRight ( 1 ) hero . sneakUp ( 2 ) hero . sneakRight ( 1 ) hero . sne…" at bounding box center [856, 332] width 334 height 367
click at [814, 352] on div "hero . sneakRight ( 1 ) hero . sneakUp ( 2 ) hero . sneakRight ( 1 ) hero . sne…" at bounding box center [856, 332] width 334 height 367
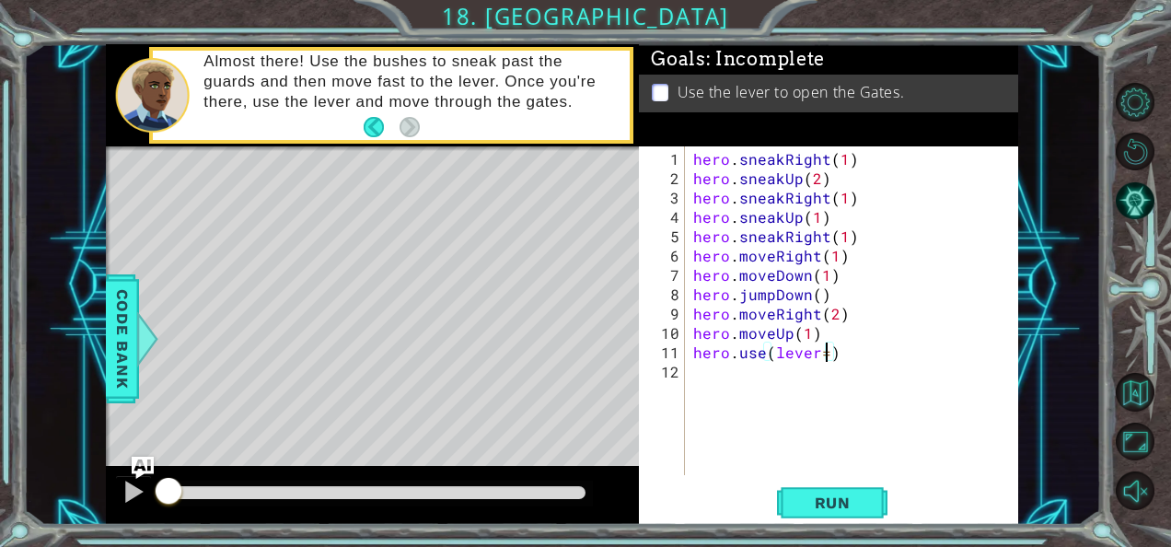
type textarea "hero.use(lever)"
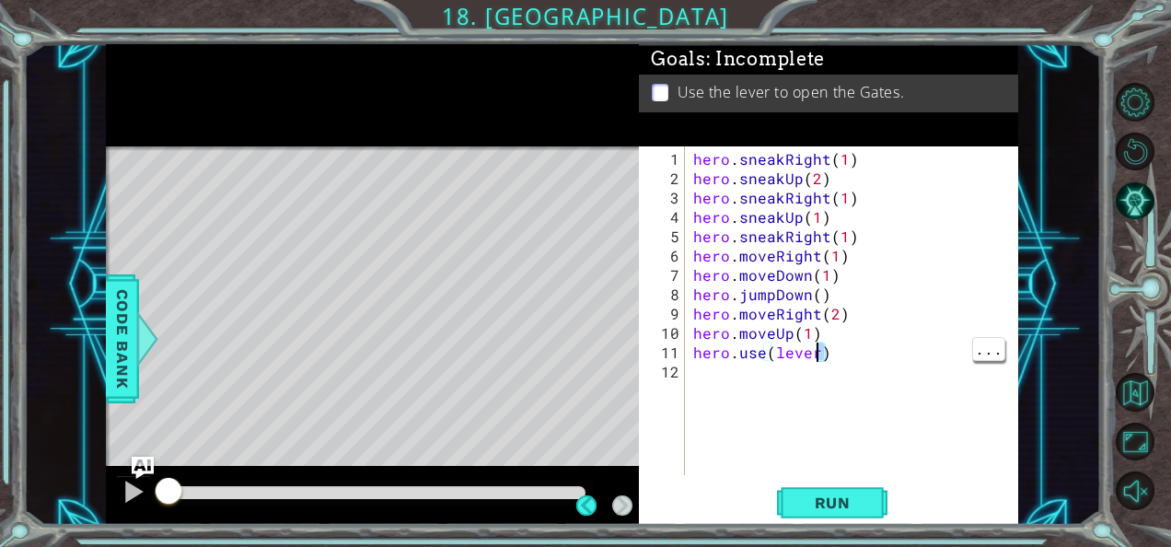
click at [764, 361] on div "hero . sneakRight ( 1 ) hero . sneakUp ( 2 ) hero . sneakRight ( 1 ) hero . sne…" at bounding box center [856, 332] width 334 height 367
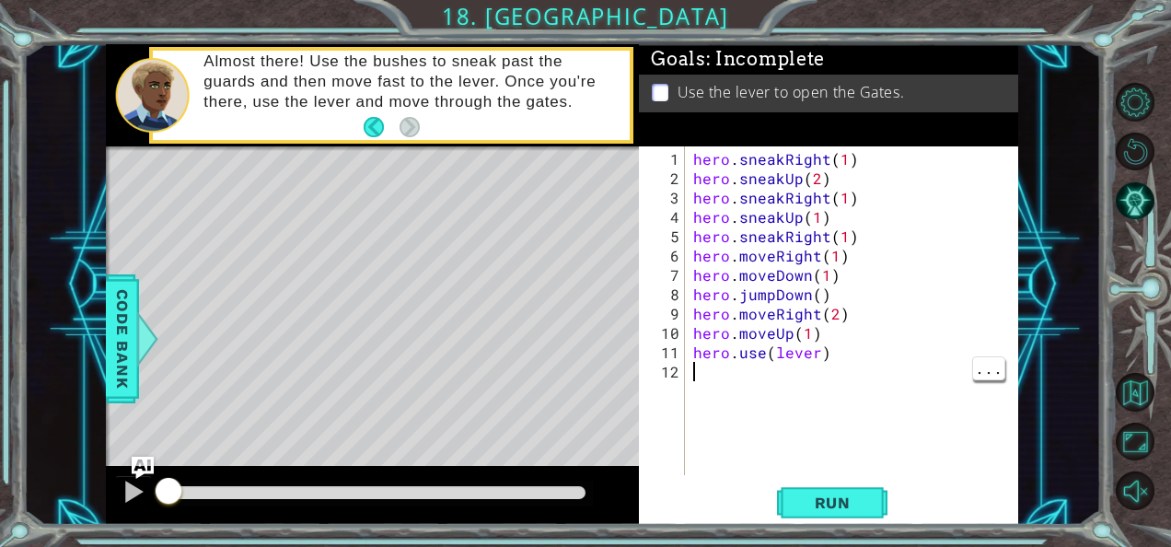
scroll to position [0, 0]
type textarea "'"
click at [815, 353] on div "hero . sneakRight ( 1 ) hero . sneakUp ( 2 ) hero . sneakRight ( 1 ) hero . sne…" at bounding box center [856, 332] width 334 height 367
click at [772, 355] on div "hero . sneakRight ( 1 ) hero . sneakUp ( 2 ) hero . sneakRight ( 1 ) hero . sne…" at bounding box center [856, 332] width 334 height 367
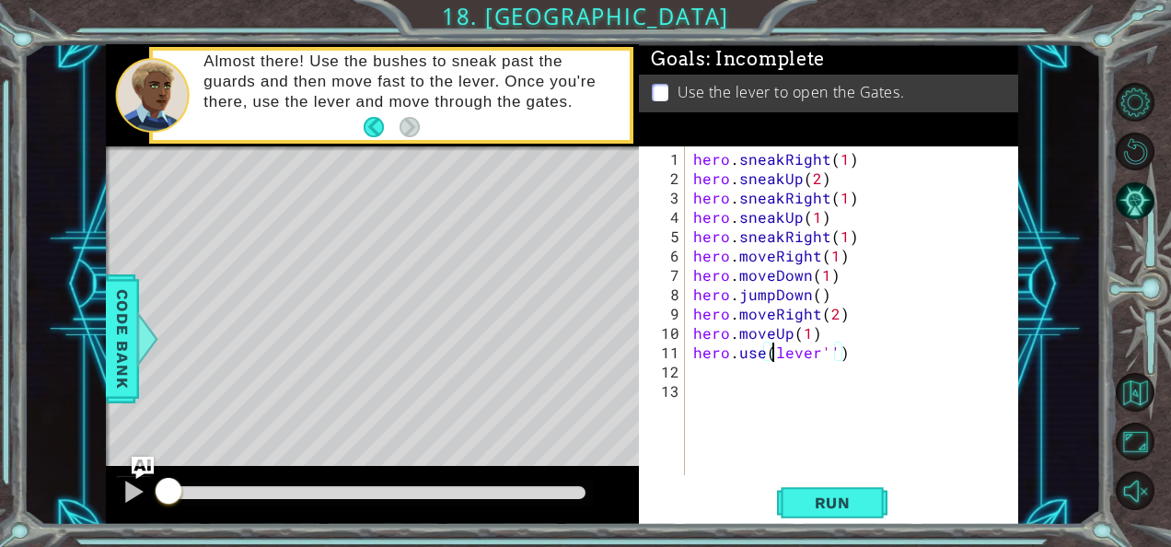
click at [772, 355] on div "hero . sneakRight ( 1 ) hero . sneakUp ( 2 ) hero . sneakRight ( 1 ) hero . sne…" at bounding box center [856, 332] width 334 height 367
click at [838, 342] on div "hero . sneakRight ( 1 ) hero . sneakUp ( 2 ) hero . sneakRight ( 1 ) hero . sne…" at bounding box center [856, 332] width 334 height 367
click at [840, 350] on div "hero . sneakRight ( 1 ) hero . sneakUp ( 2 ) hero . sneakRight ( 1 ) hero . sne…" at bounding box center [856, 332] width 334 height 367
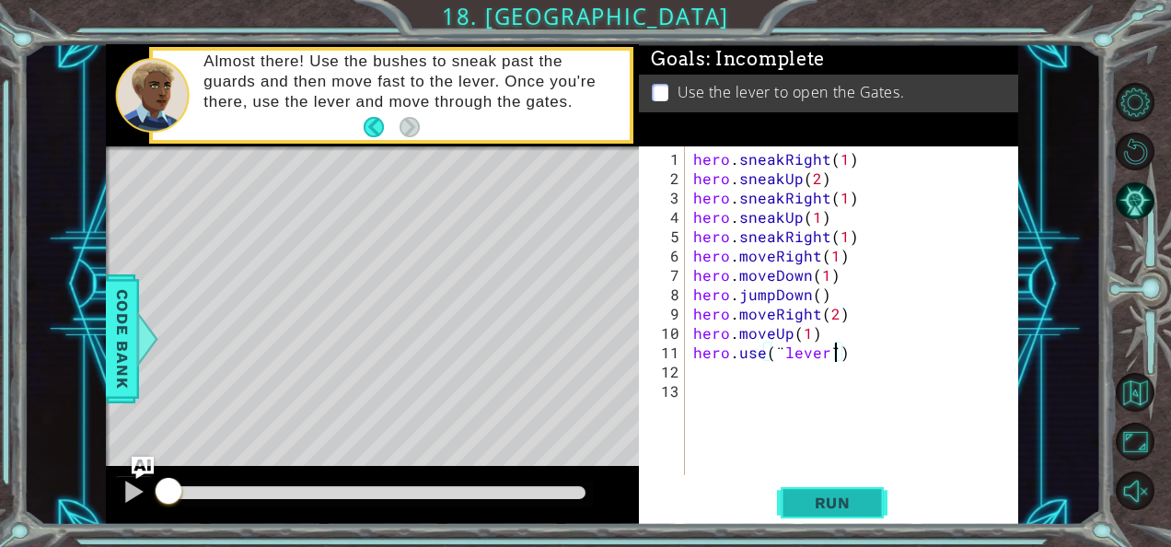
click at [790, 499] on button "Run" at bounding box center [832, 502] width 110 height 38
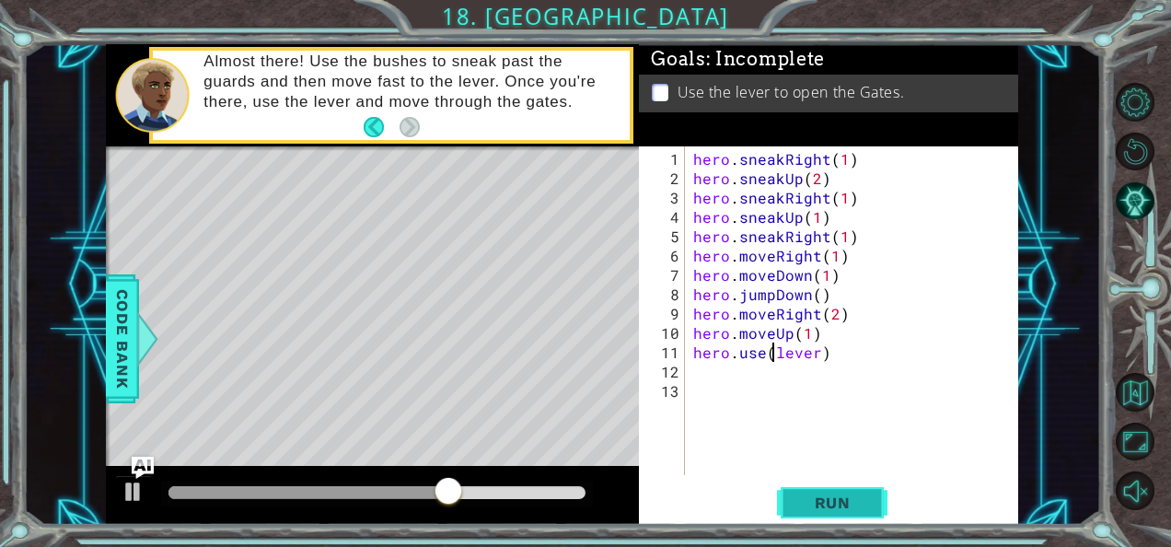
scroll to position [0, 7]
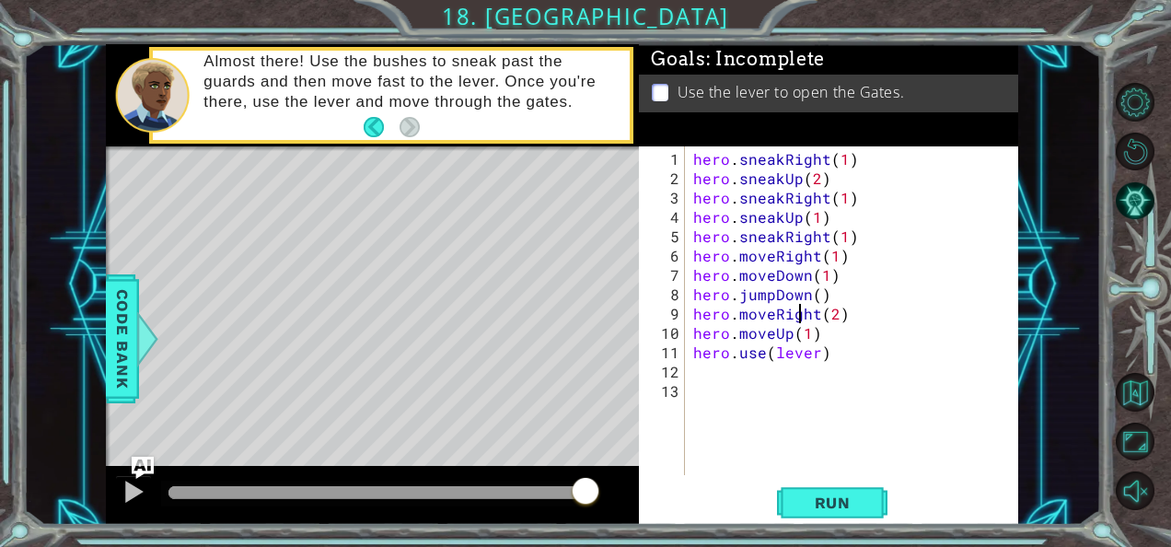
paste textarea "(" ")"
type textarea "hero.moveRight(2)"
click at [871, 400] on div "hero . sneakRight ( 1 ) hero . sneakUp ( 2 ) hero . sneakRight ( 1 ) hero . sne…" at bounding box center [856, 332] width 334 height 367
click at [819, 352] on div "hero . sneakRight ( 1 ) hero . sneakUp ( 2 ) hero . sneakRight ( 1 ) hero . sne…" at bounding box center [856, 332] width 334 height 367
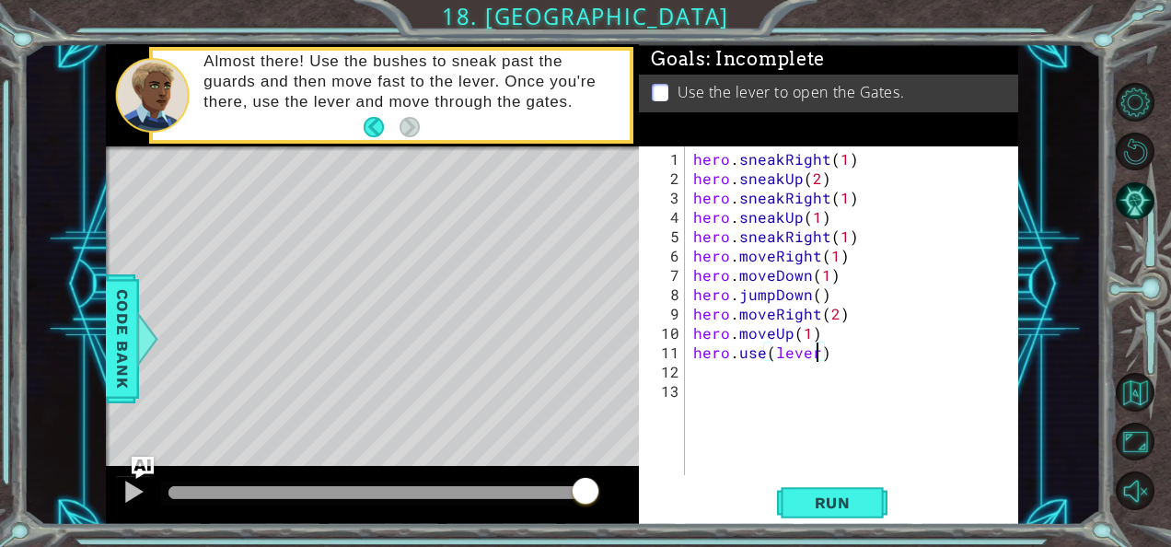
paste textarea "(" ")"
click at [817, 358] on div "hero . sneakRight ( 1 ) hero . sneakUp ( 2 ) hero . sneakRight ( 1 ) hero . sne…" at bounding box center [856, 332] width 334 height 367
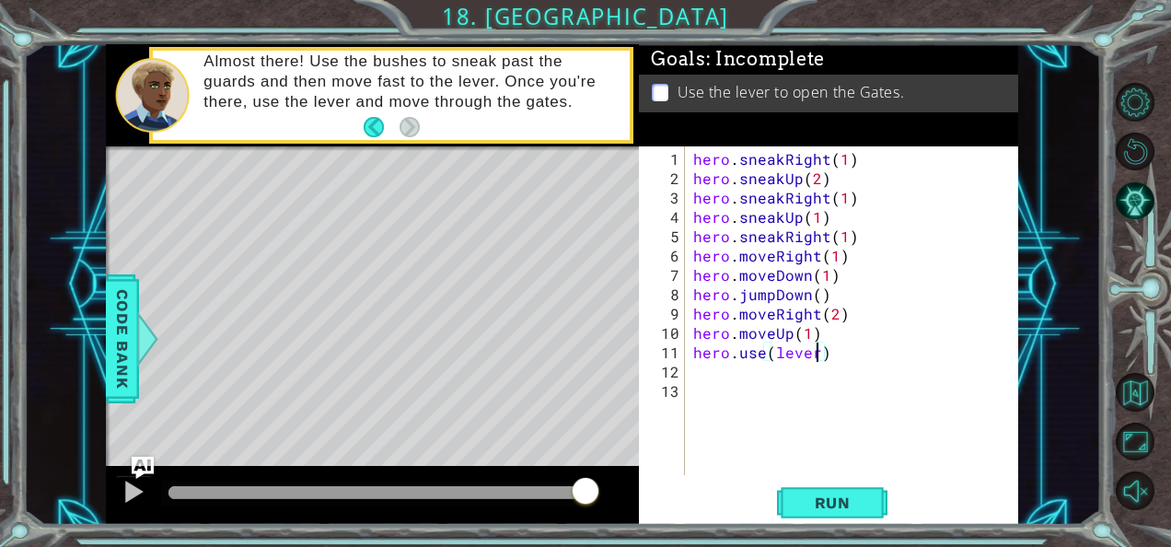
paste textarea "(" ")"
click at [845, 349] on div "hero . sneakRight ( 1 ) hero . sneakUp ( 2 ) hero . sneakRight ( 1 ) hero . sne…" at bounding box center [856, 332] width 334 height 367
click at [847, 349] on div "hero . sneakRight ( 1 ) hero . sneakUp ( 2 ) hero . sneakRight ( 1 ) hero . sne…" at bounding box center [856, 332] width 334 height 367
click at [773, 350] on div "hero . sneakRight ( 1 ) hero . sneakUp ( 2 ) hero . sneakRight ( 1 ) hero . sne…" at bounding box center [856, 332] width 334 height 367
paste textarea "(" ")"
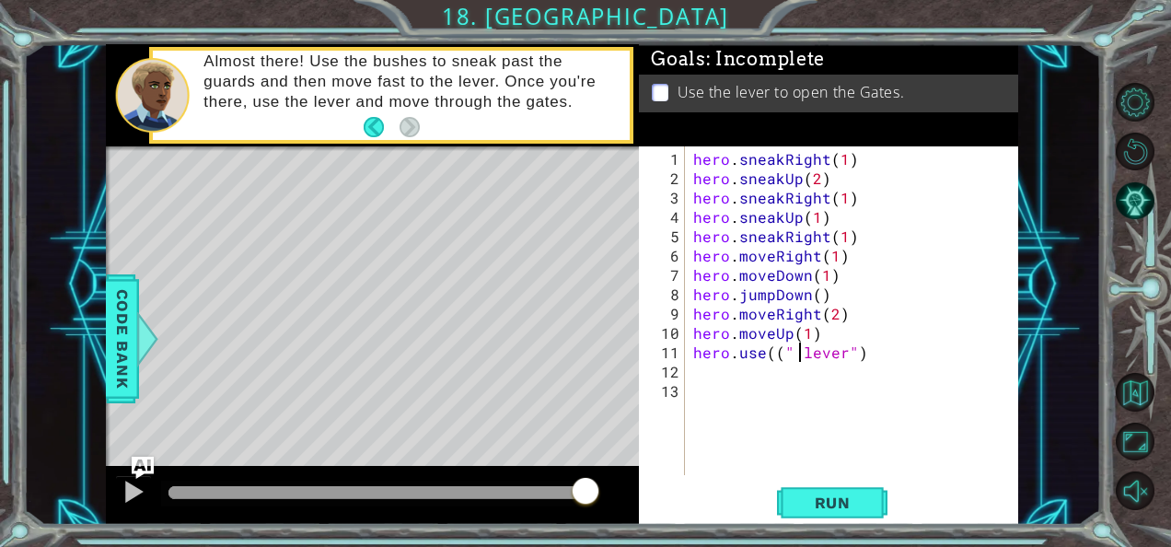
type textarea "hero.use(("lever")"
click at [781, 359] on div "hero . sneakRight ( 1 ) hero . sneakUp ( 2 ) hero . sneakRight ( 1 ) hero . sne…" at bounding box center [856, 332] width 334 height 367
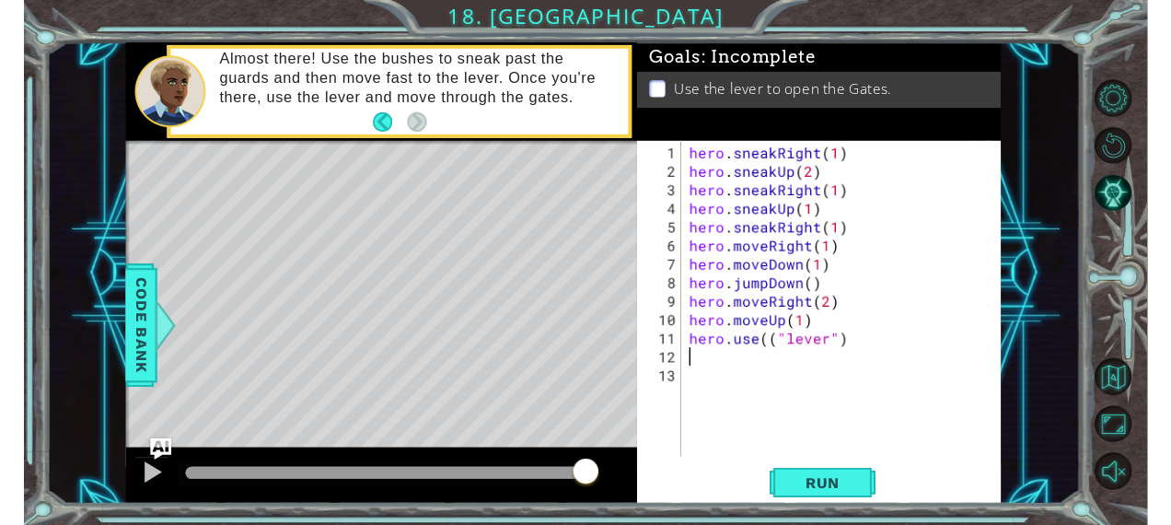
scroll to position [0, 0]
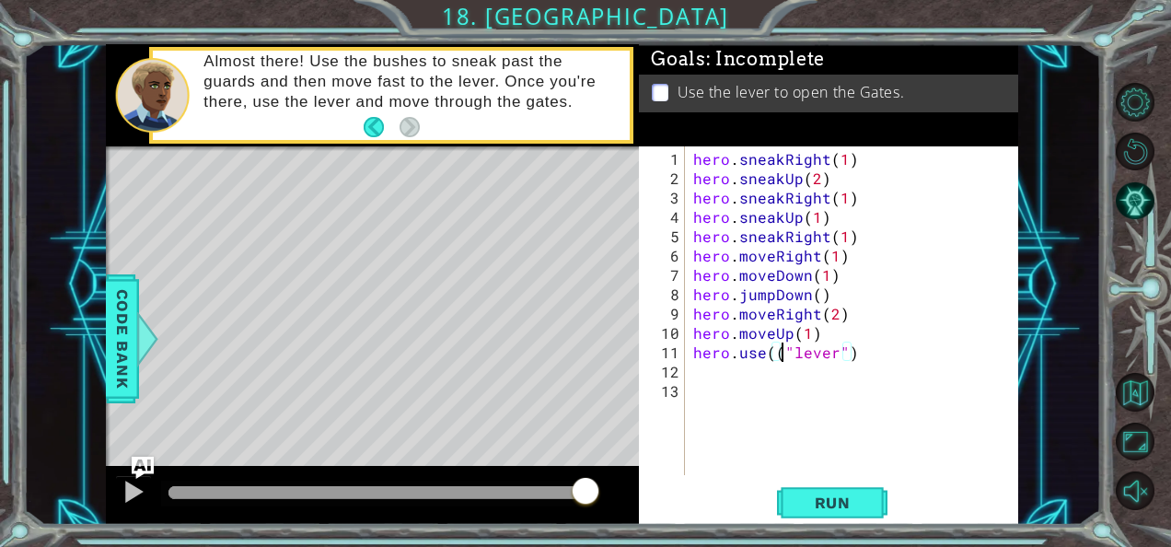
click at [781, 348] on div "hero . sneakRight ( 1 ) hero . sneakUp ( 2 ) hero . sneakRight ( 1 ) hero . sne…" at bounding box center [856, 332] width 334 height 367
type textarea "hero.use("lever")"
click at [907, 410] on div "hero . sneakRight ( 1 ) hero . sneakUp ( 2 ) hero . sneakRight ( 1 ) hero . sne…" at bounding box center [856, 332] width 334 height 367
click at [819, 514] on button "Run" at bounding box center [832, 502] width 110 height 38
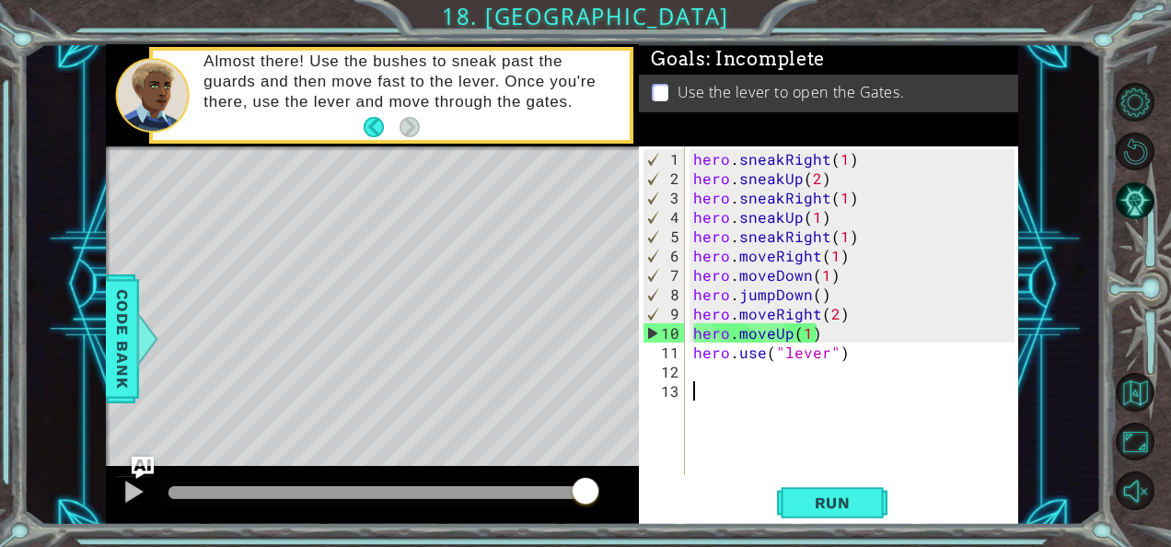
click at [742, 379] on div "hero . sneakRight ( 1 ) hero . sneakUp ( 2 ) hero . sneakRight ( 1 ) hero . sne…" at bounding box center [856, 332] width 334 height 367
click at [842, 501] on span "Run" at bounding box center [832, 502] width 73 height 18
